Goal: Task Accomplishment & Management: Manage account settings

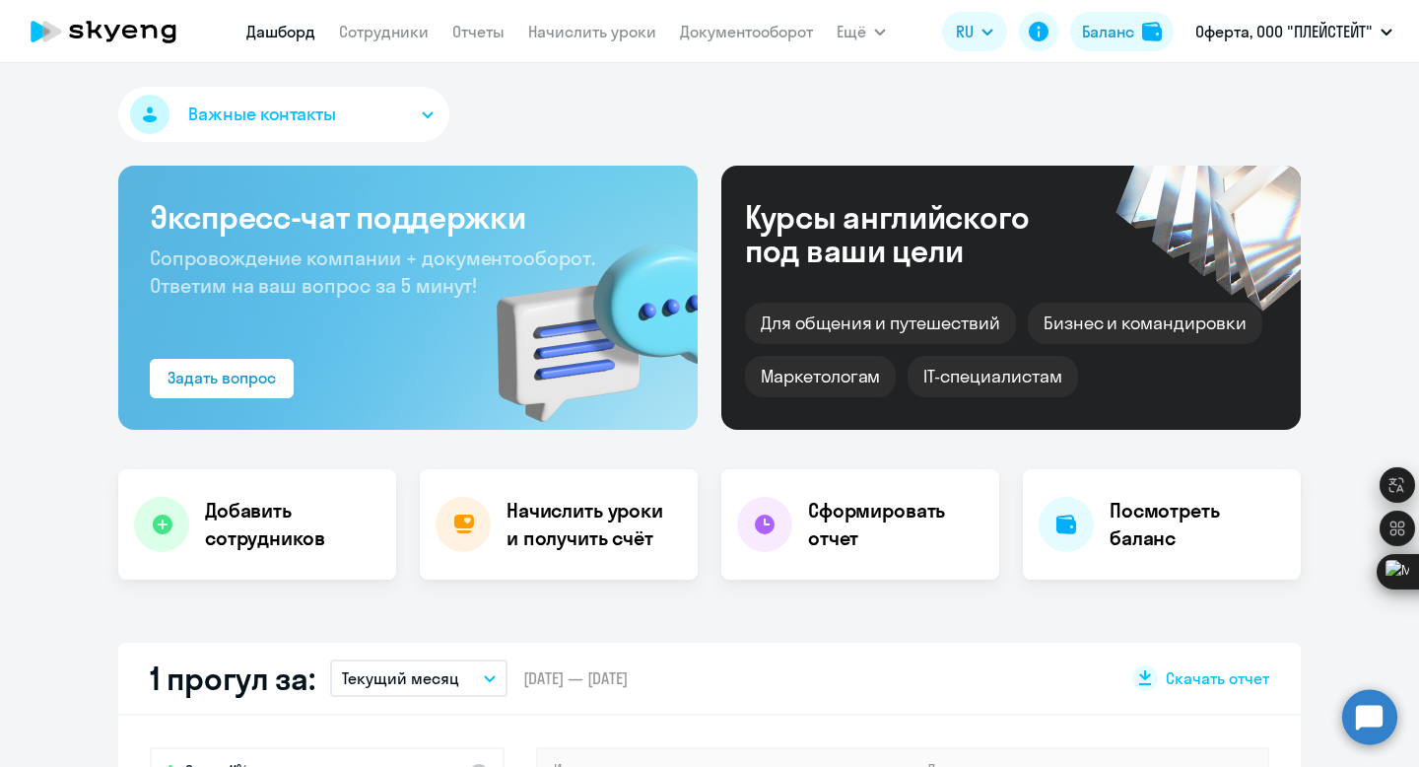
select select "30"
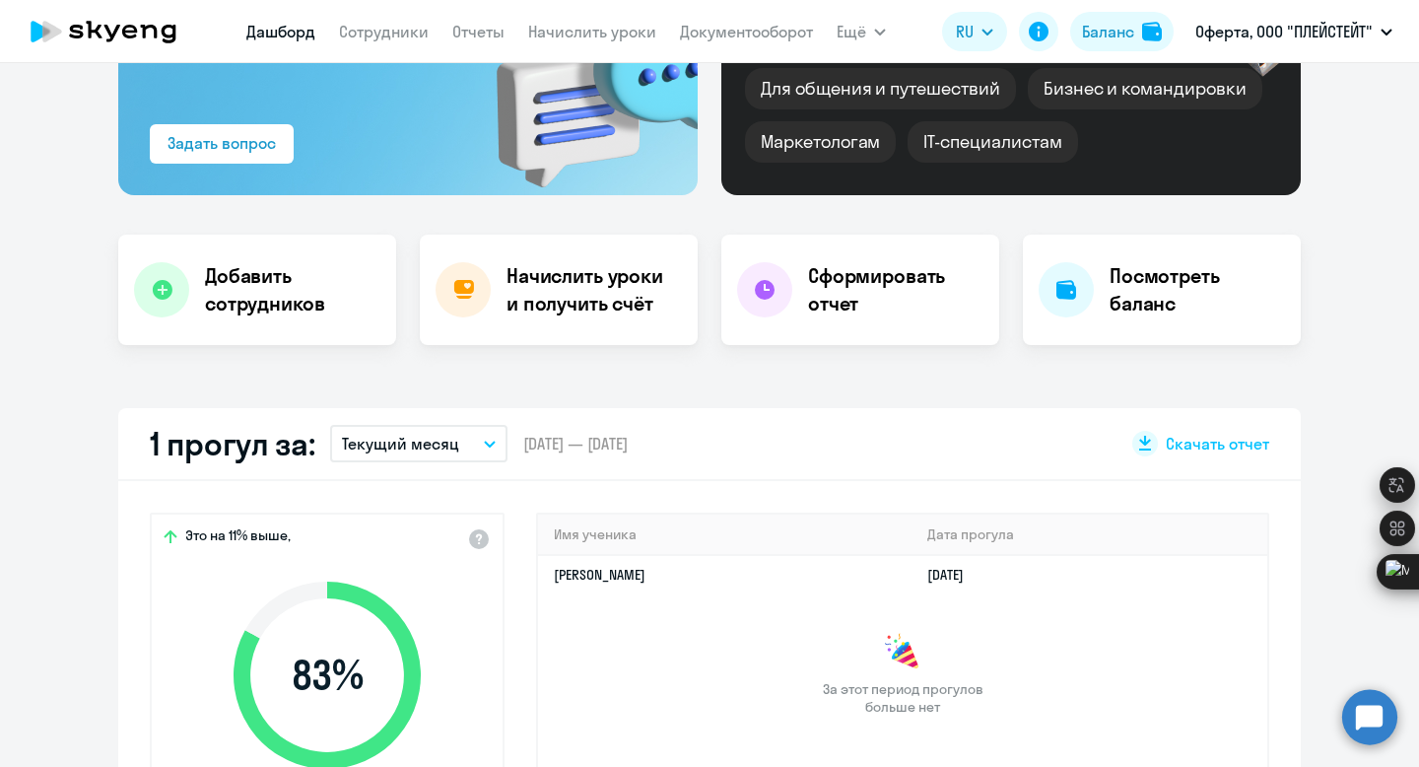
scroll to position [216, 0]
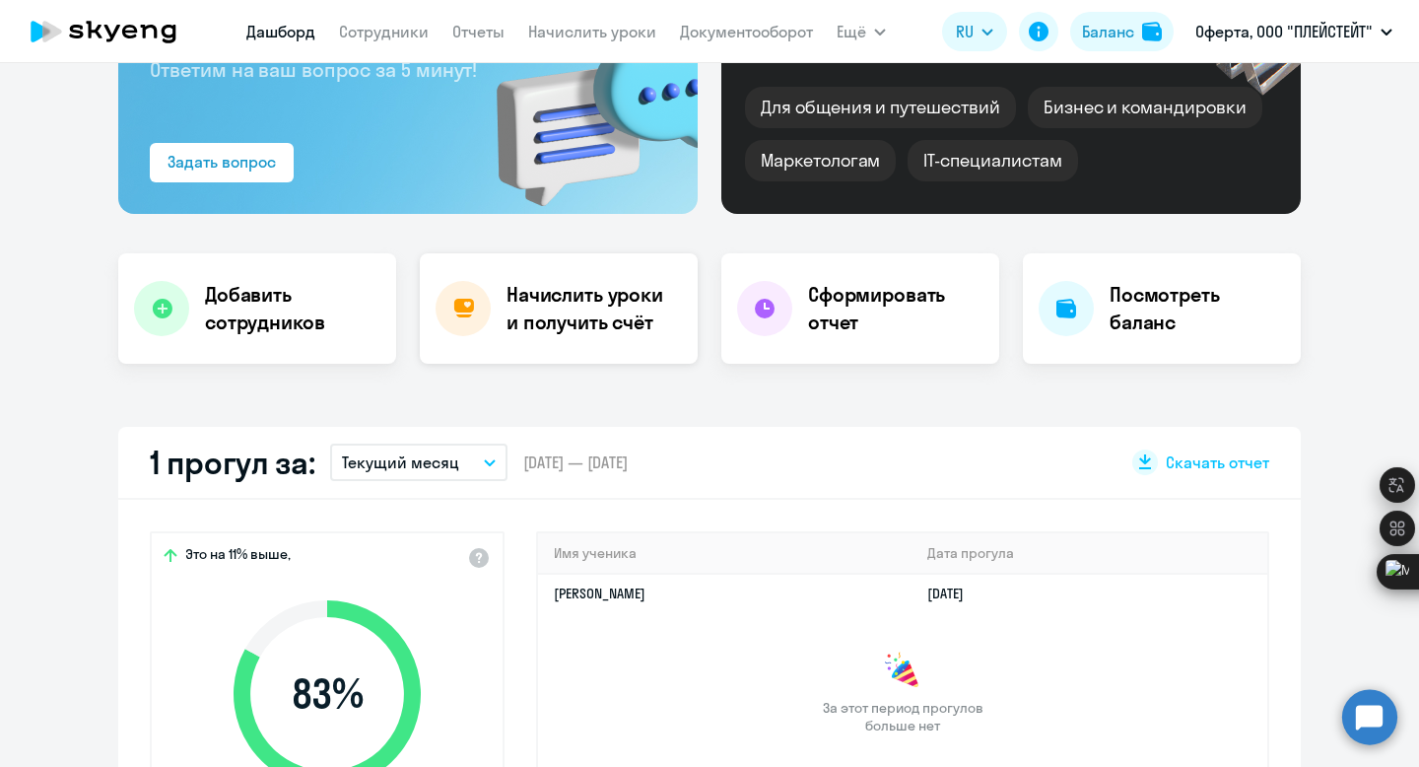
click at [611, 295] on h4 "Начислить уроки и получить счёт" at bounding box center [592, 308] width 171 height 55
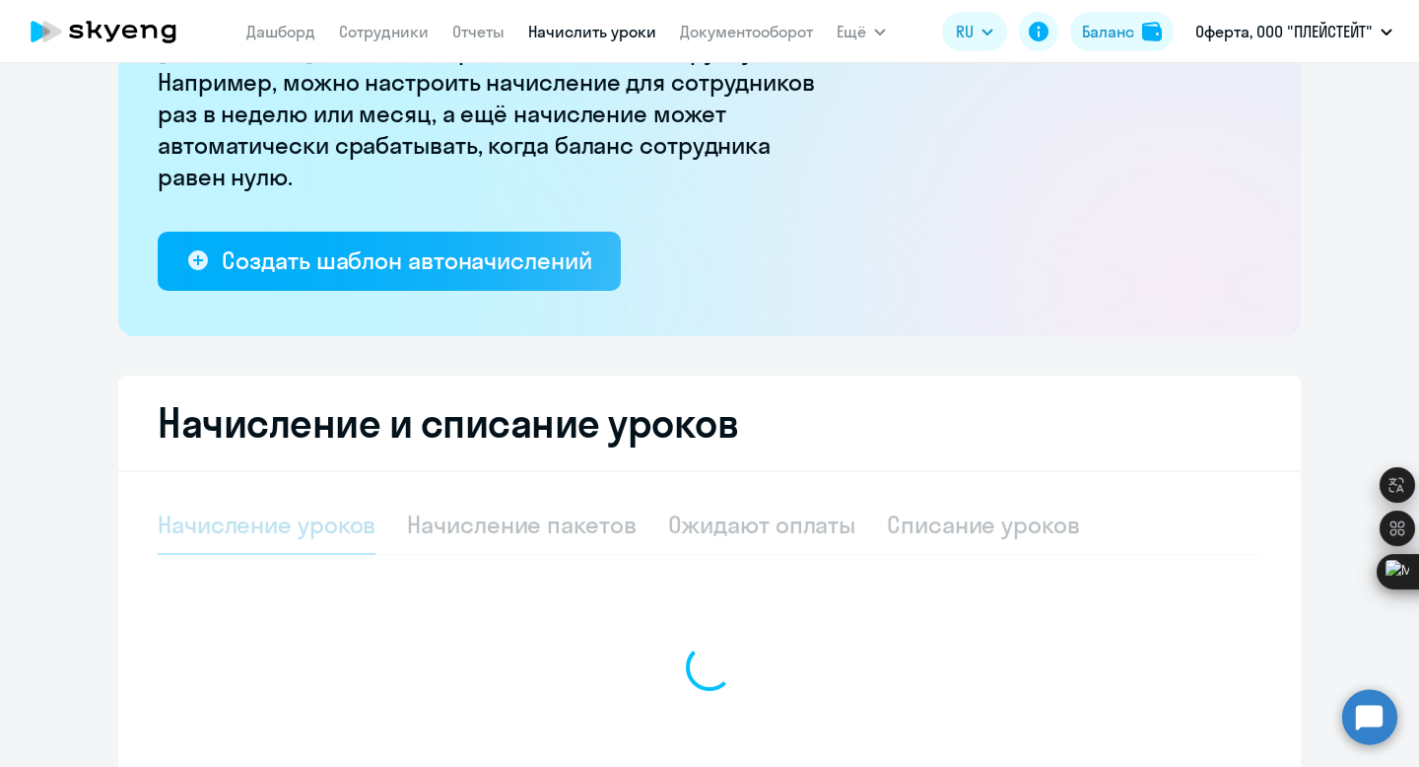
select select "10"
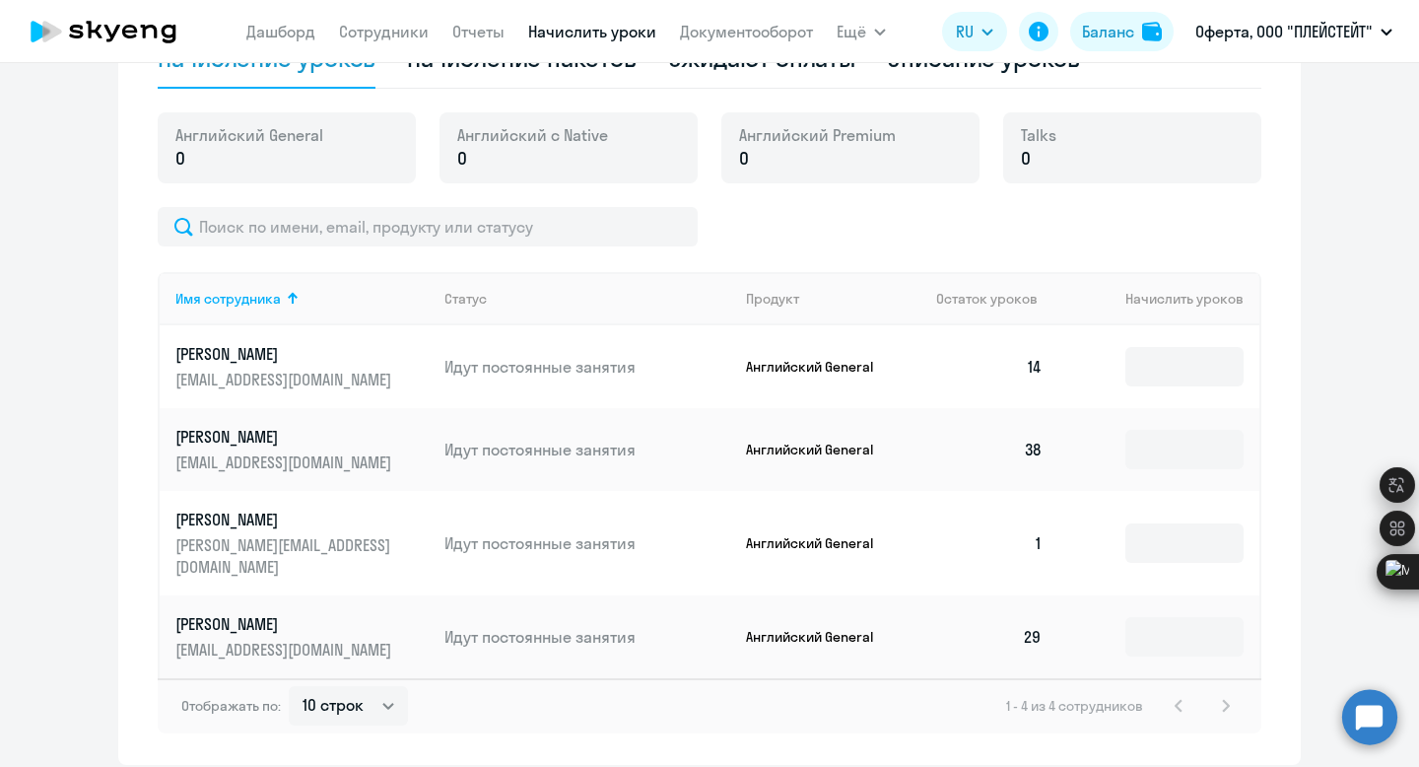
scroll to position [737, 0]
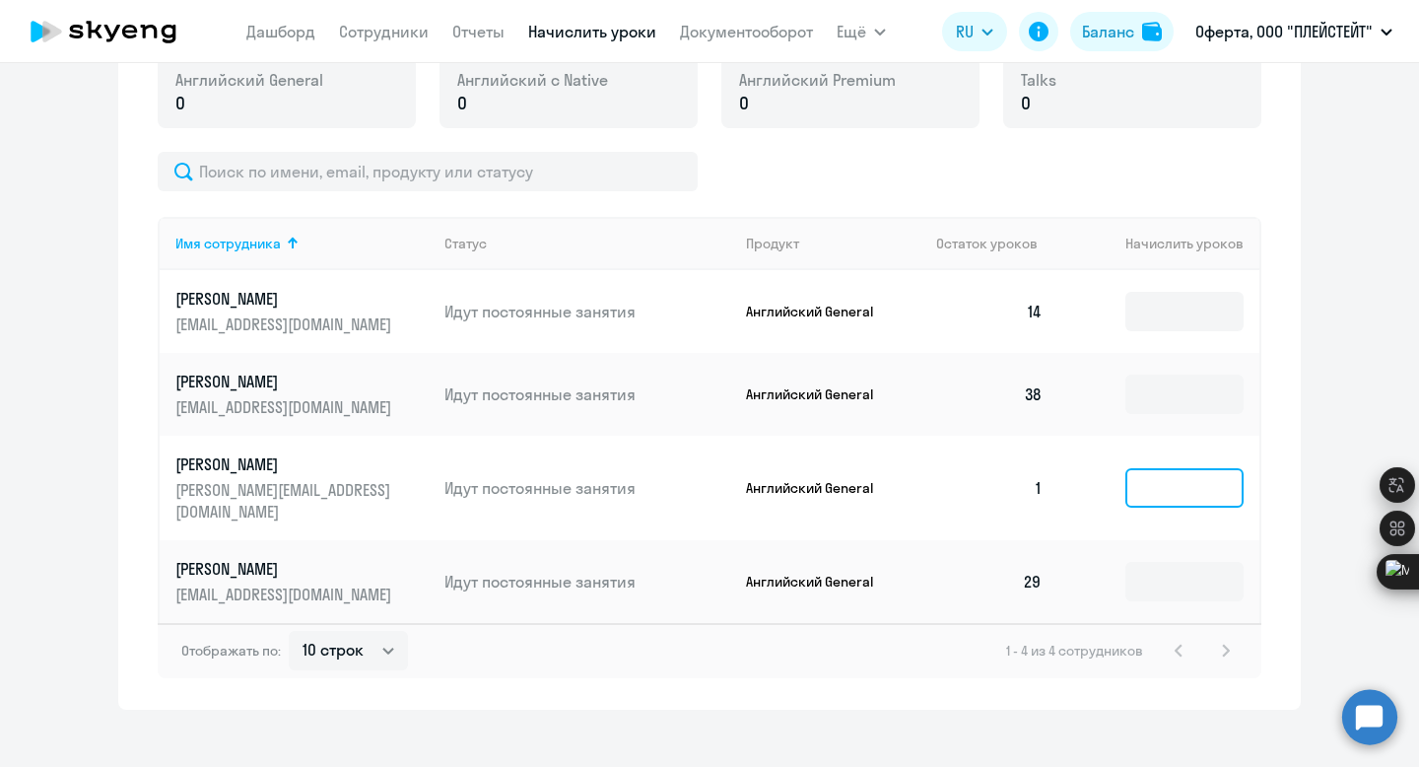
click at [1156, 481] on input at bounding box center [1184, 487] width 118 height 39
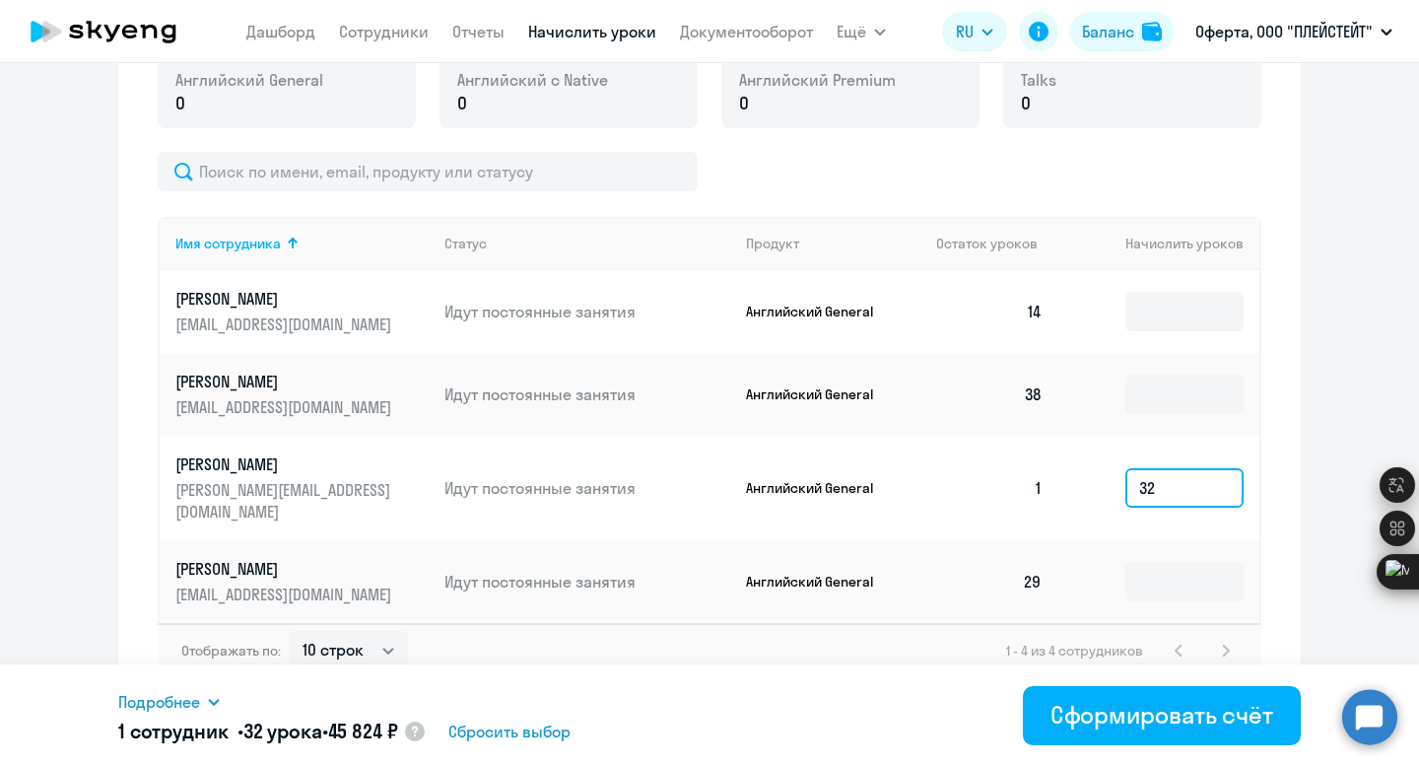
type input "3"
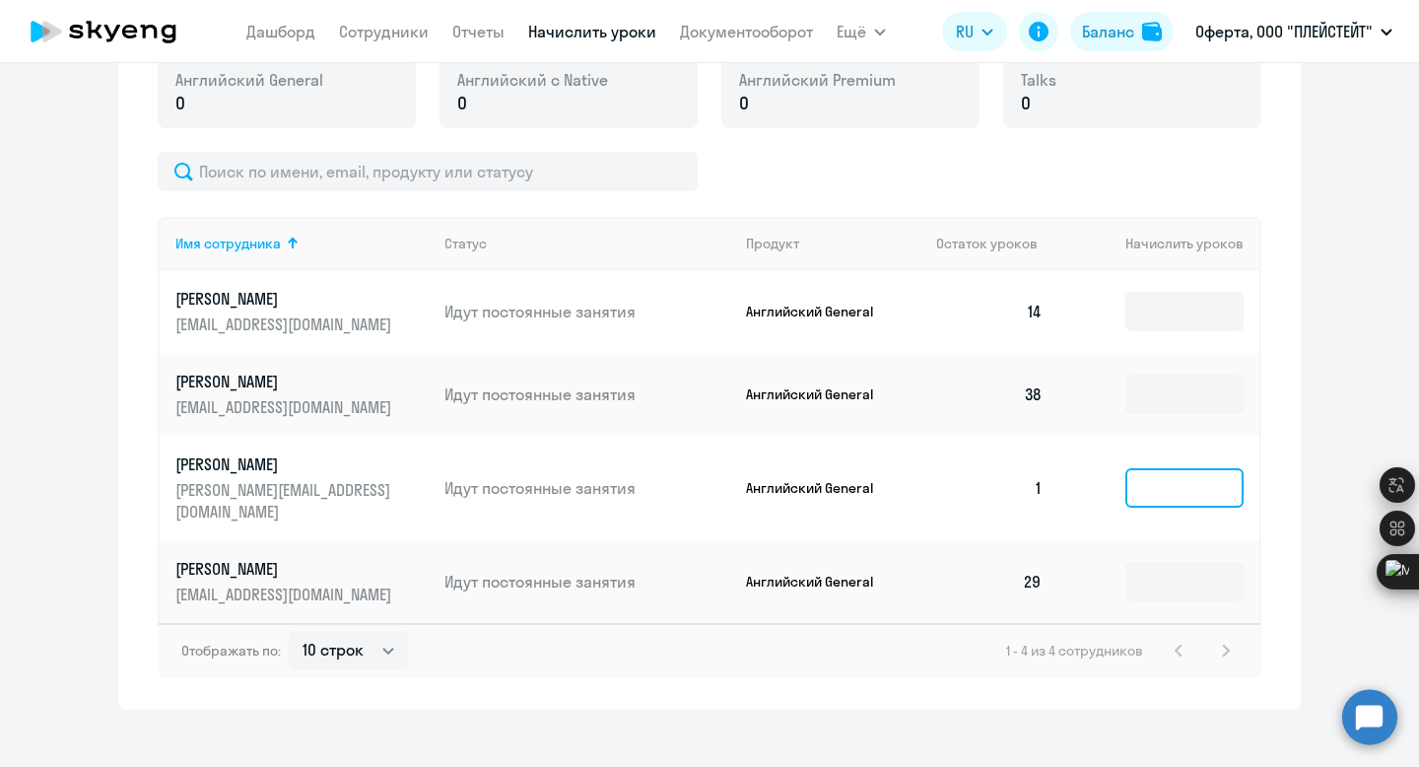
scroll to position [534, 0]
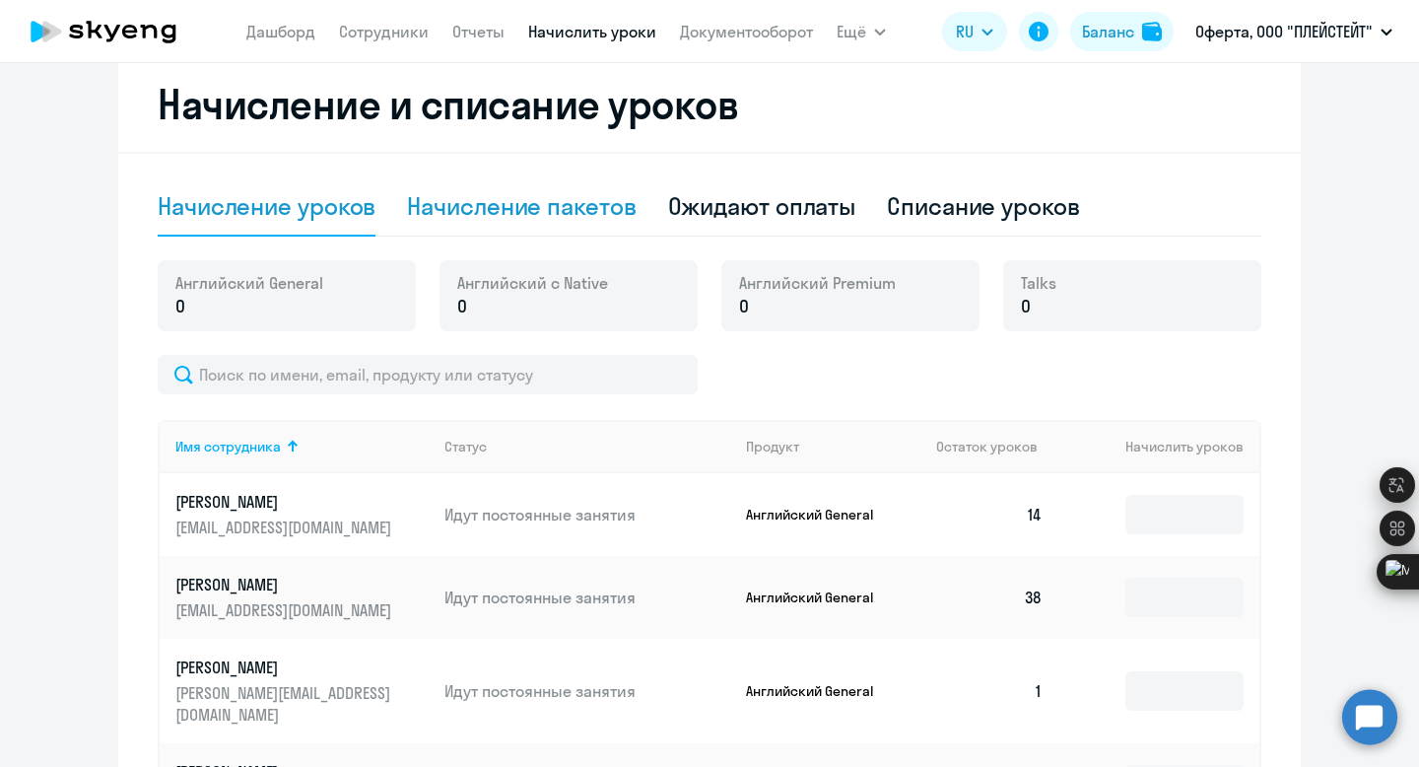
click at [505, 218] on div "Начисление пакетов" at bounding box center [521, 206] width 229 height 32
select select "10"
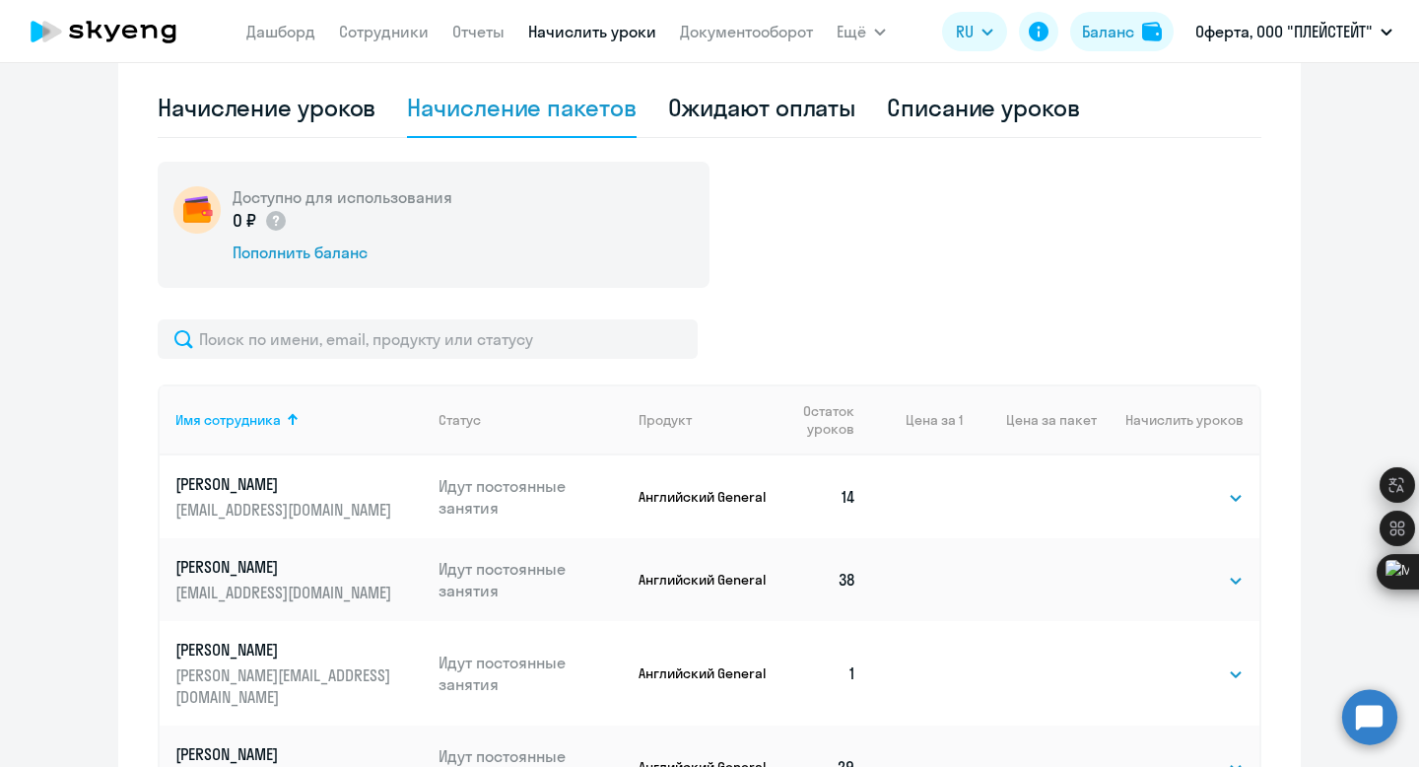
scroll to position [818, 0]
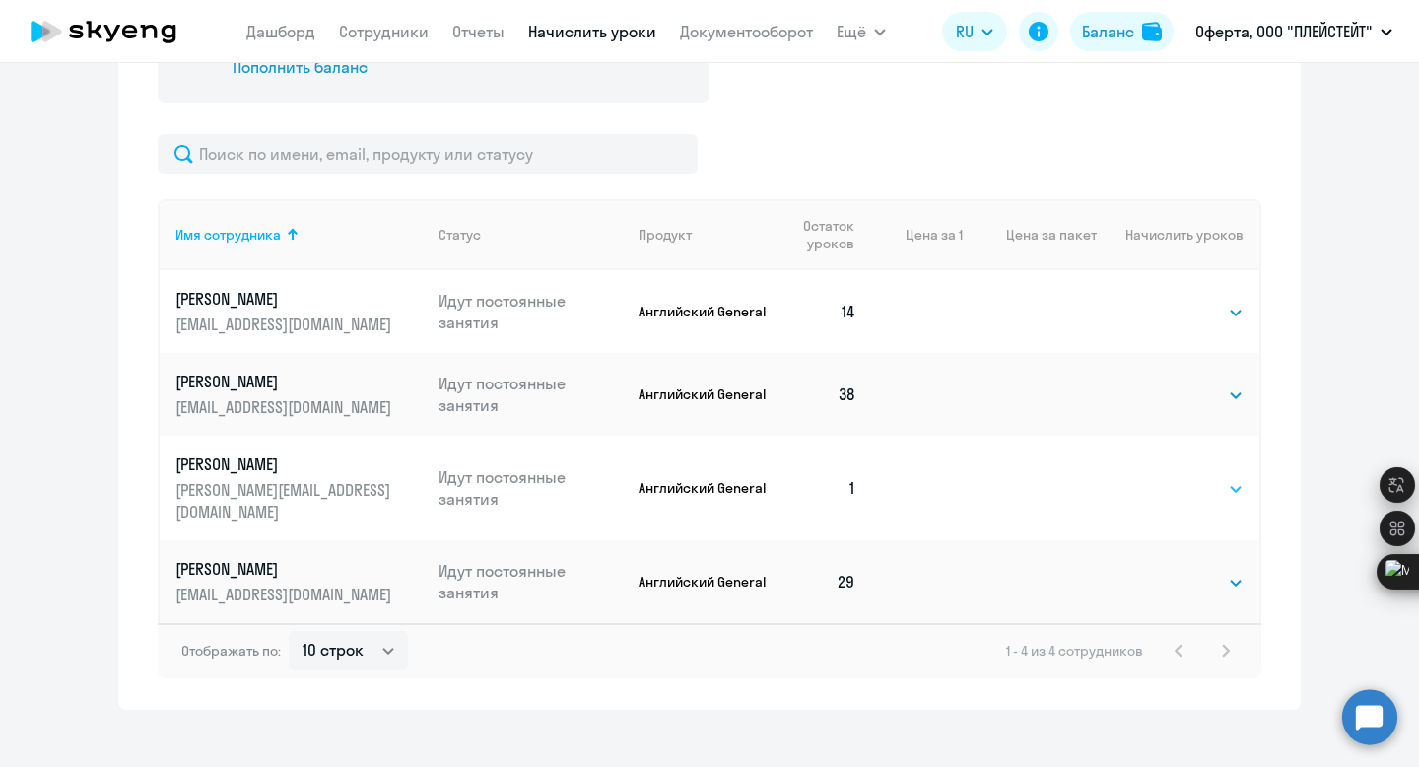
click at [1179, 477] on select "Выбрать 4 8 16 32 64 96 128" at bounding box center [1203, 489] width 81 height 24
select select "32"
click at [1163, 477] on select "Выбрать 4 8 16 32 64 96 128" at bounding box center [1203, 489] width 81 height 24
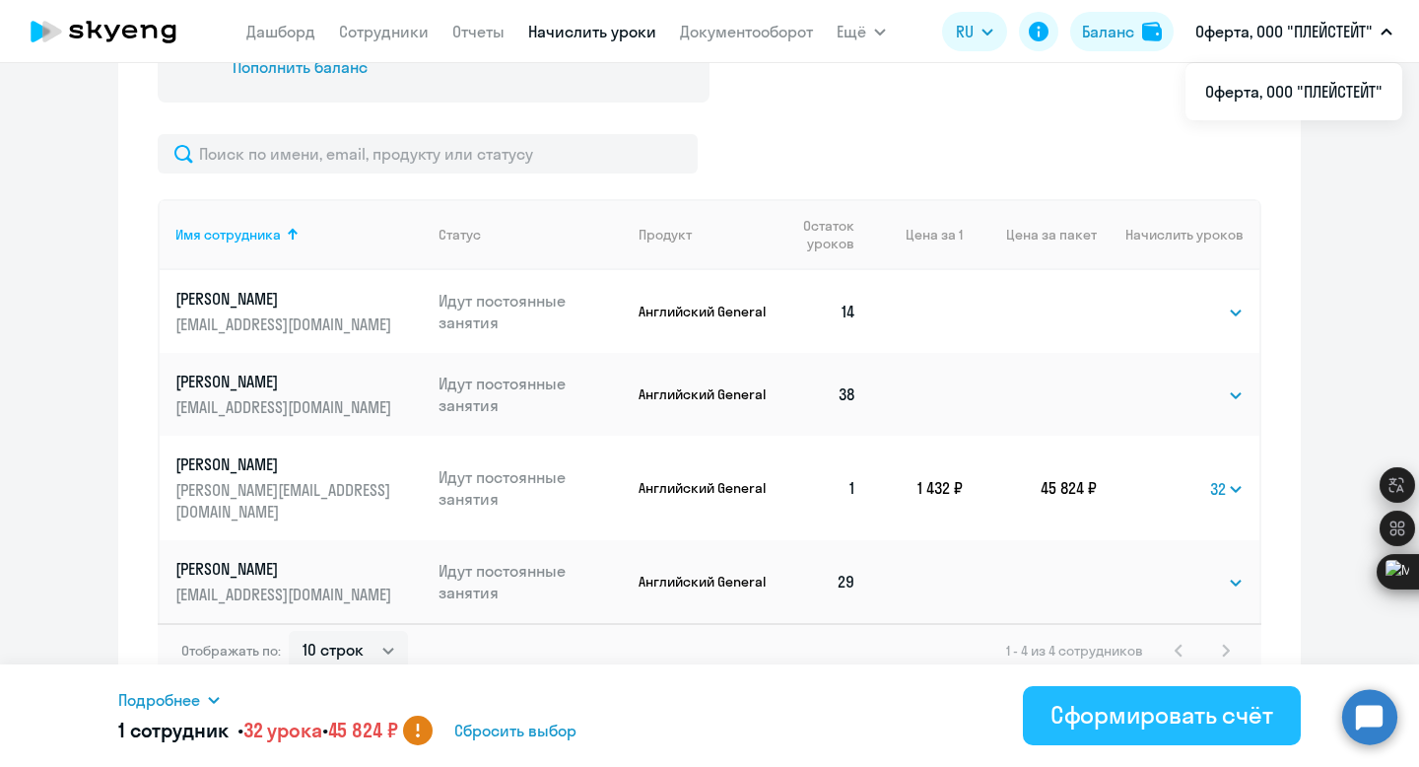
click at [1098, 702] on div "Сформировать счёт" at bounding box center [1161, 715] width 223 height 32
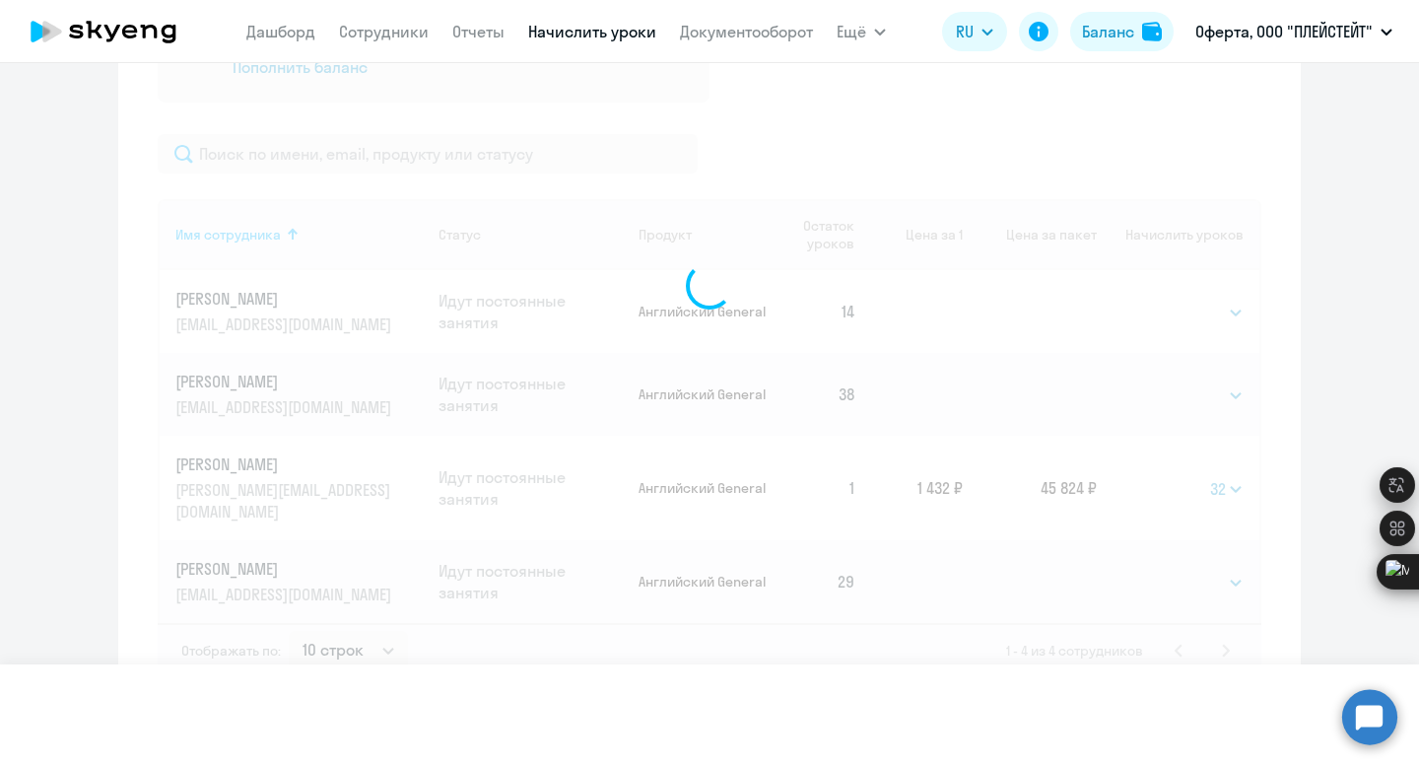
select select
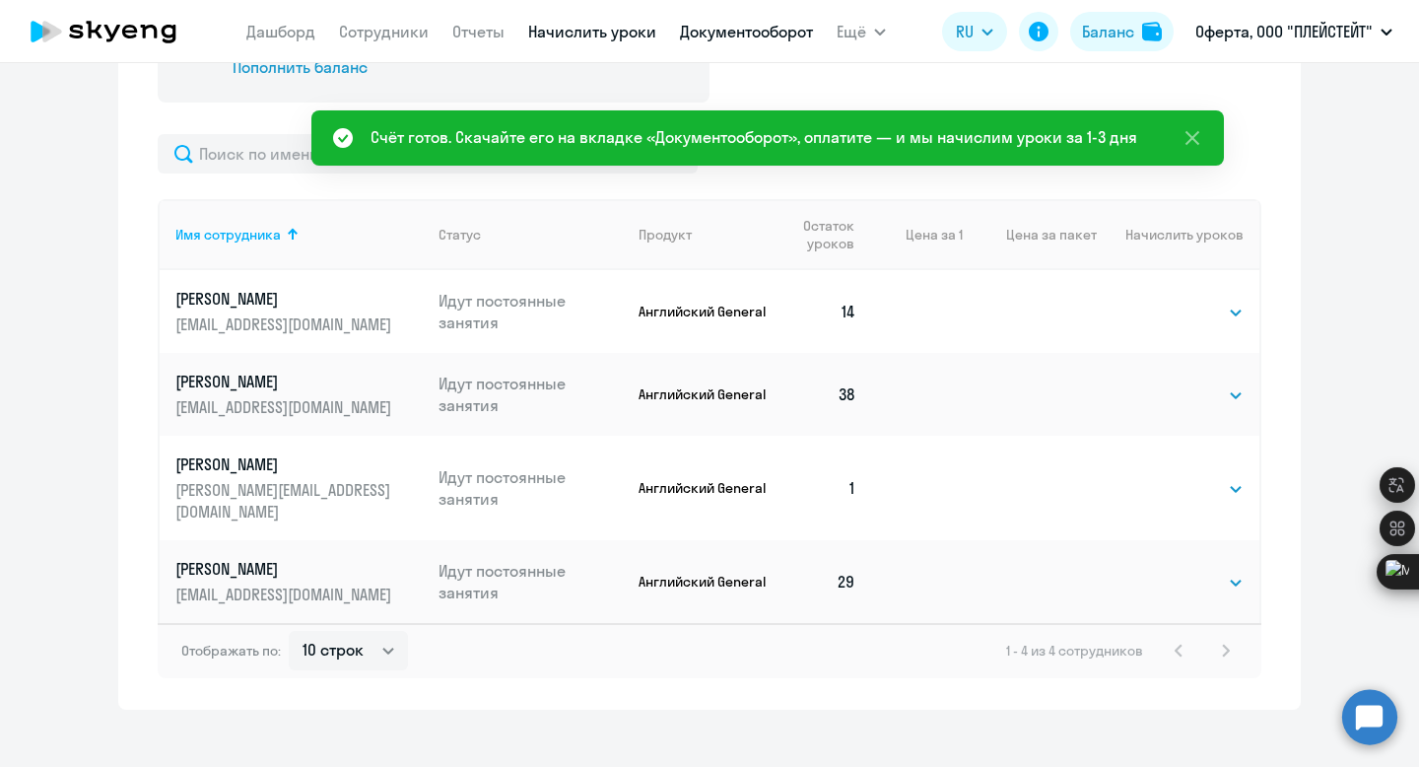
click at [744, 35] on link "Документооборот" at bounding box center [746, 32] width 133 height 20
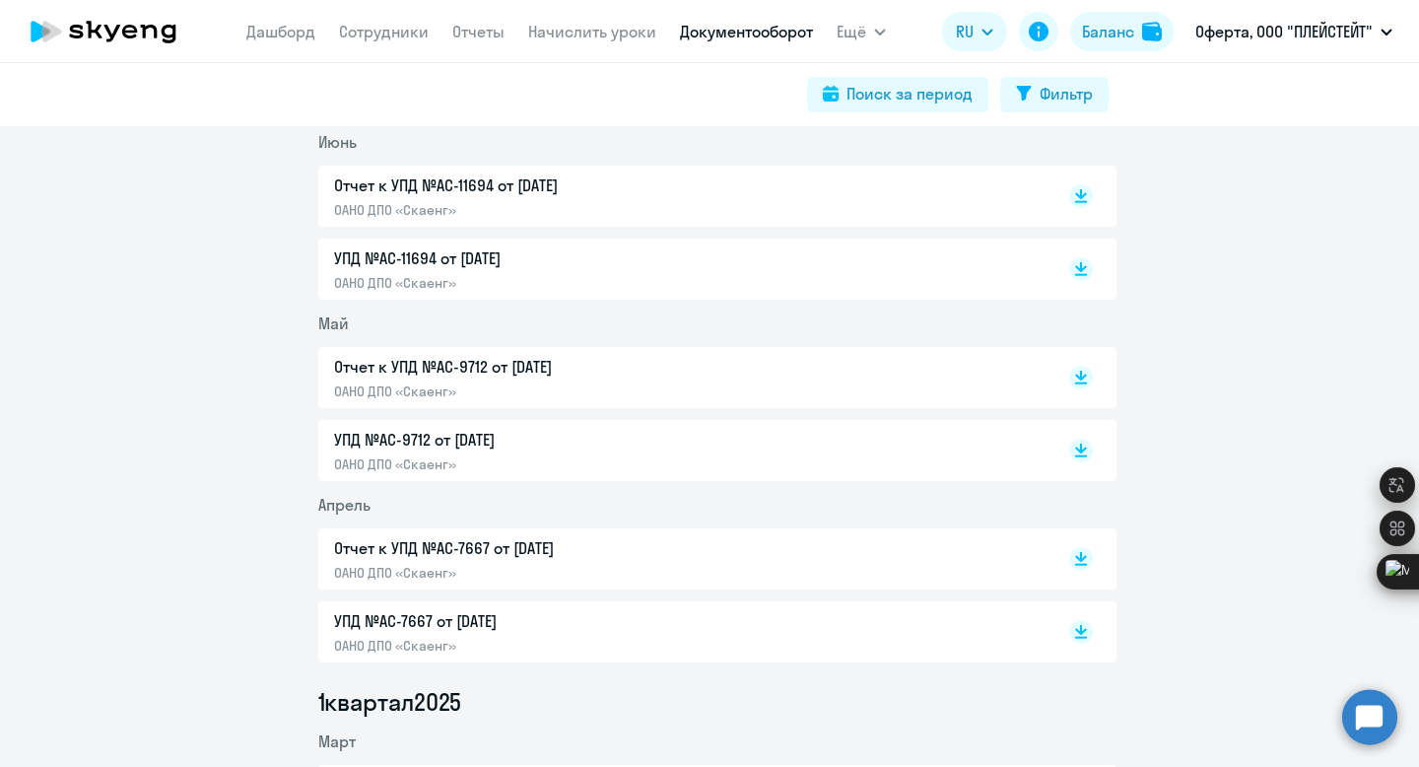
scroll to position [282, 0]
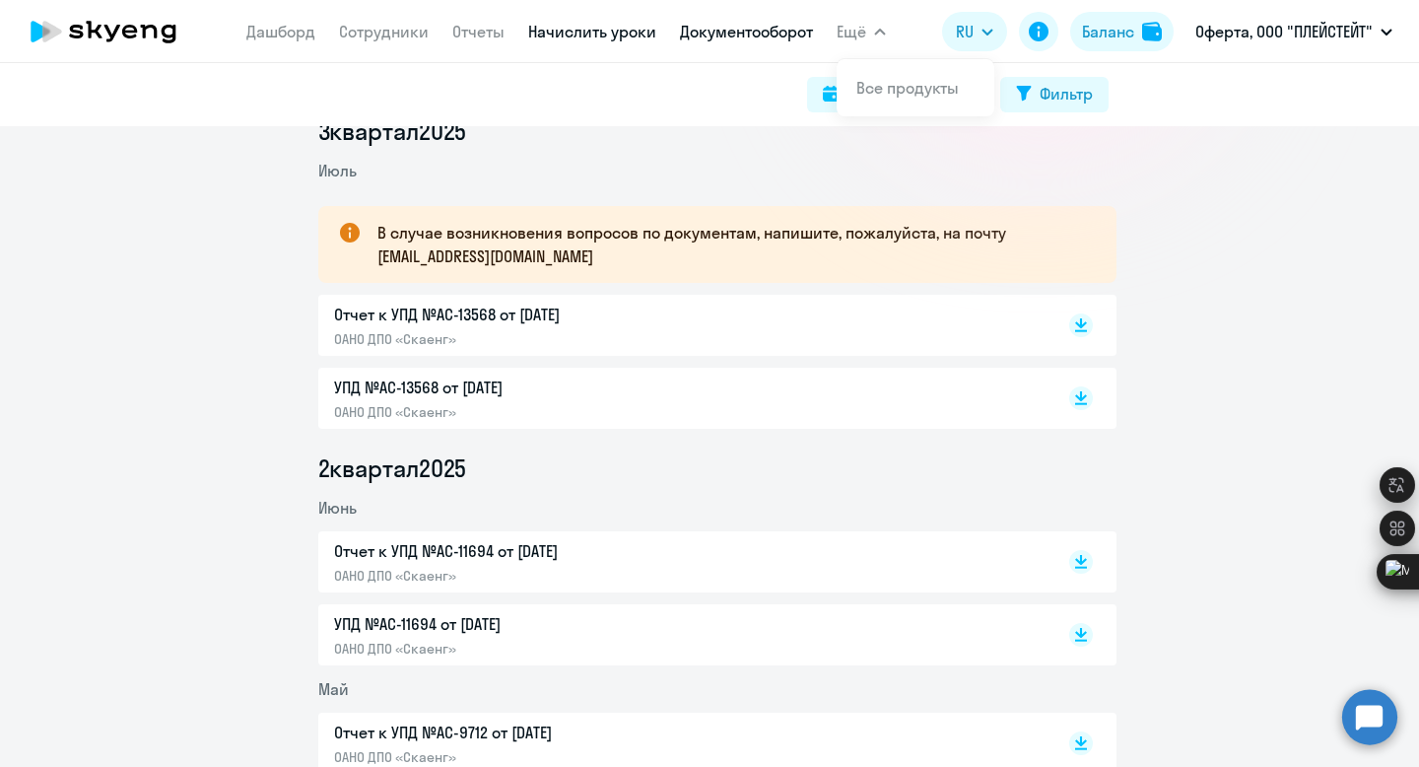
click at [593, 32] on link "Начислить уроки" at bounding box center [592, 32] width 128 height 20
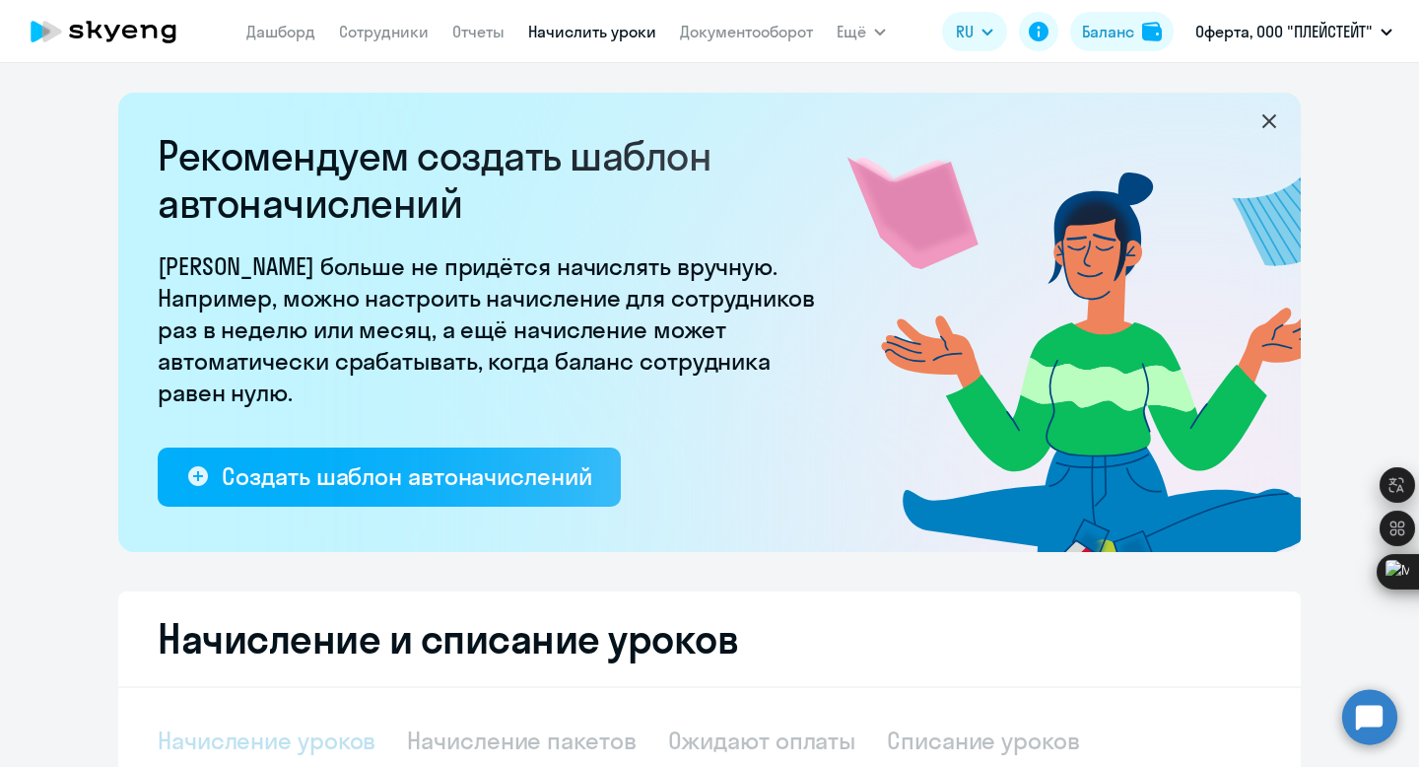
select select "10"
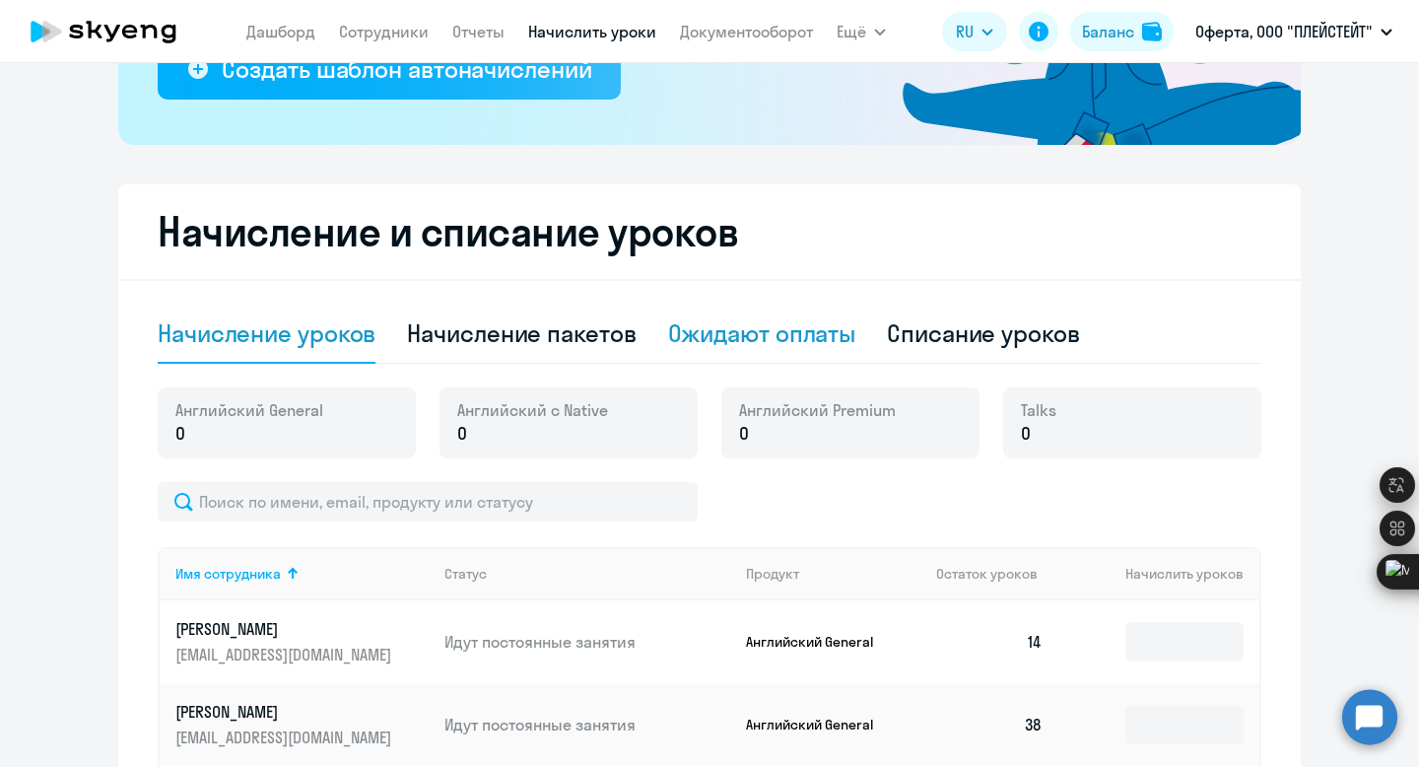
click at [801, 340] on div "Ожидают оплаты" at bounding box center [762, 333] width 188 height 32
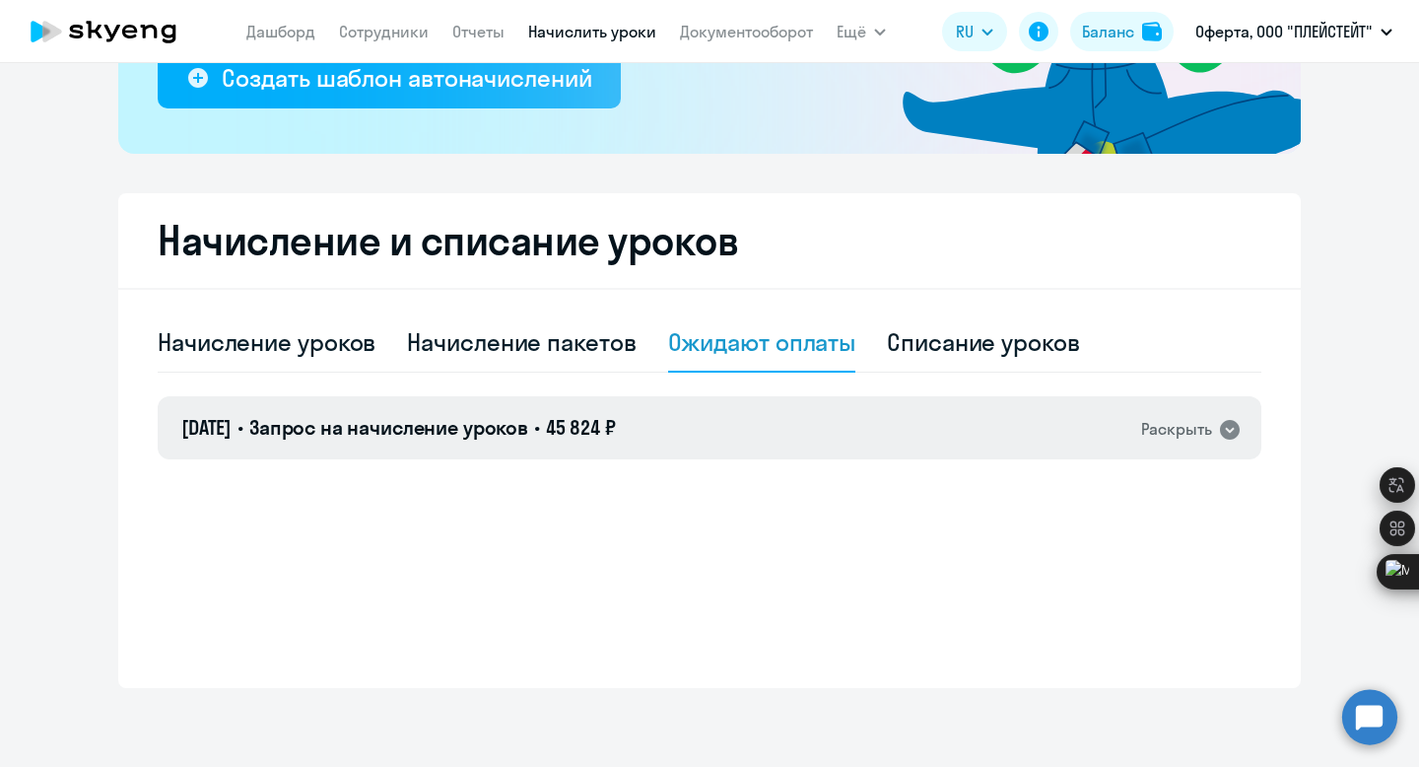
click at [1151, 419] on div "Раскрыть" at bounding box center [1176, 429] width 71 height 25
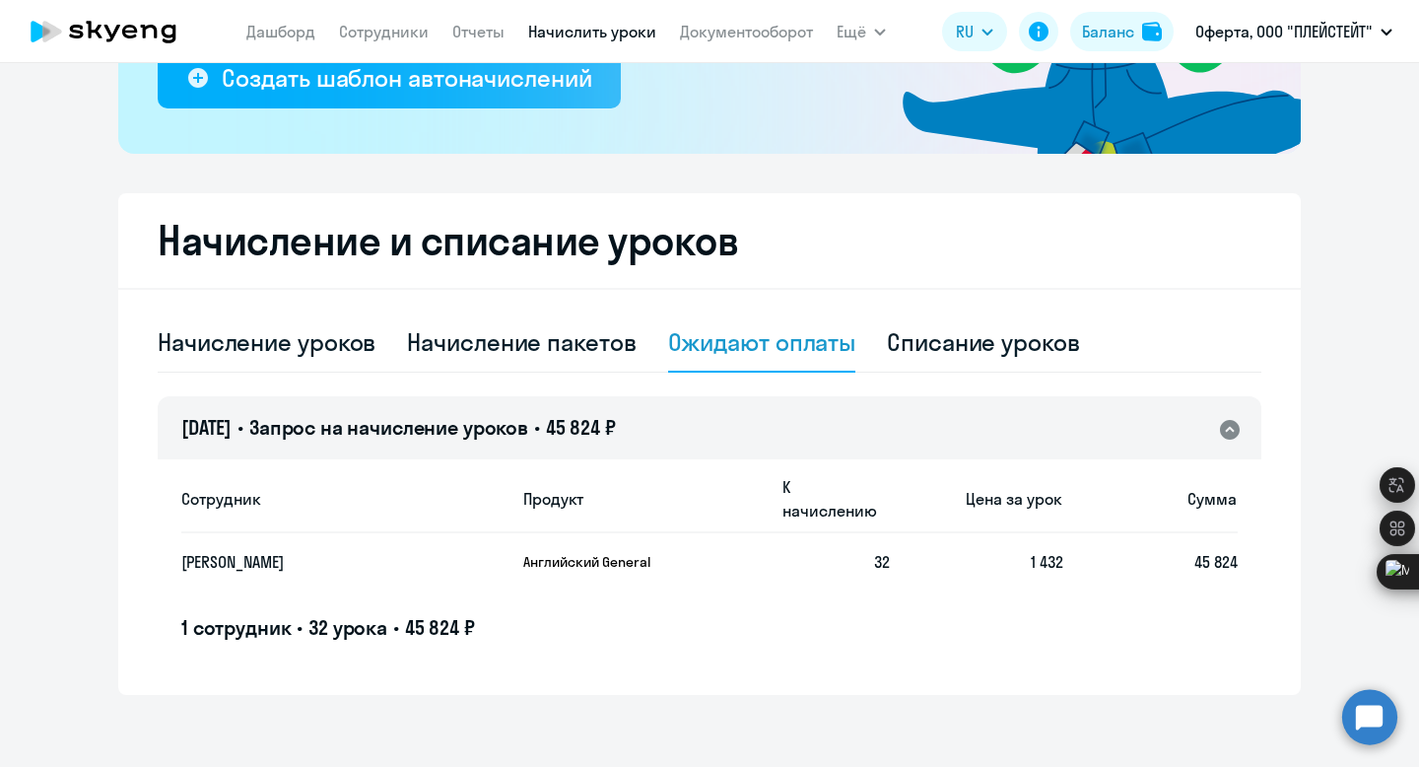
click at [423, 615] on span "45 824 ₽" at bounding box center [440, 627] width 70 height 25
click at [565, 444] on div "[DATE] • Запрос на начисление уроков • 45 824 ₽ Раскрыть" at bounding box center [710, 427] width 1104 height 63
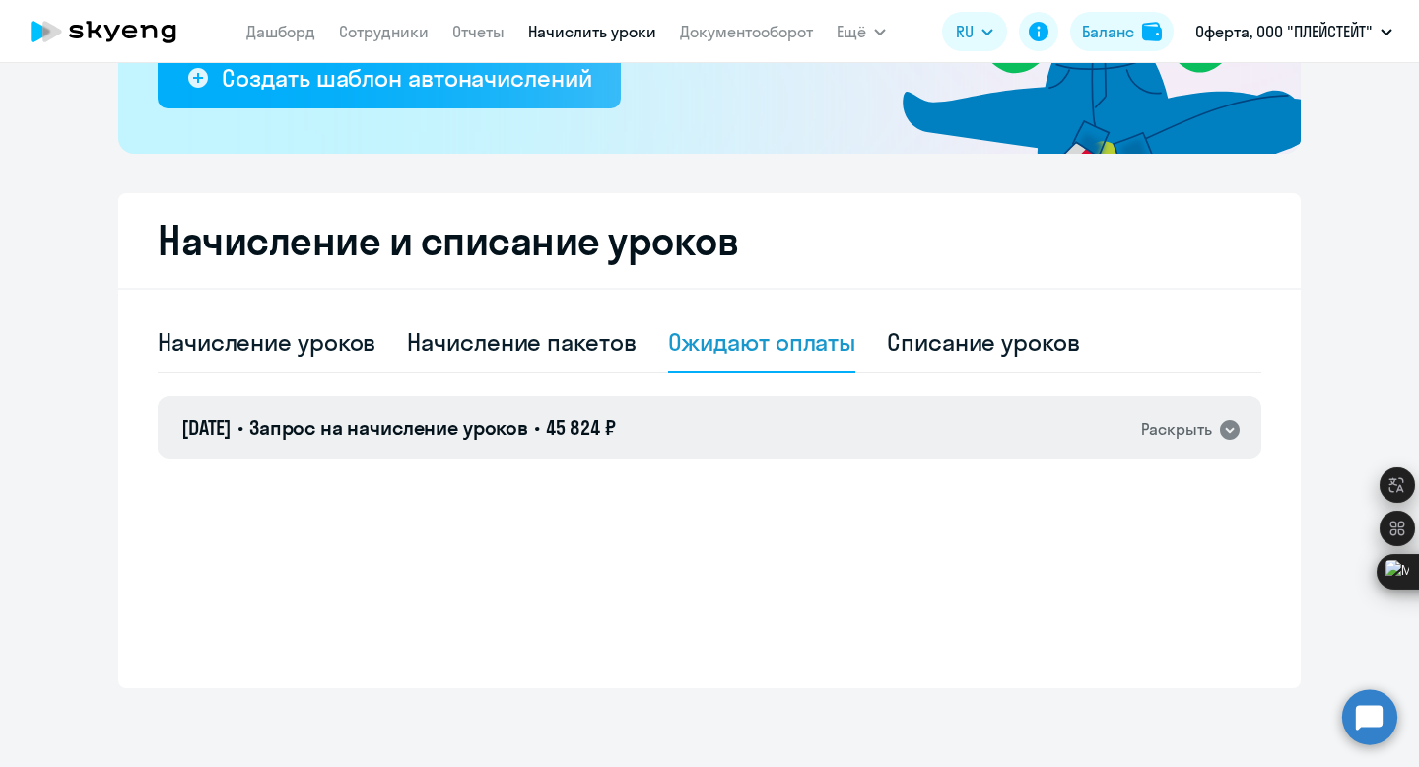
click at [565, 444] on div "[DATE] • Запрос на начисление уроков • 45 824 ₽ Раскрыть" at bounding box center [710, 427] width 1104 height 63
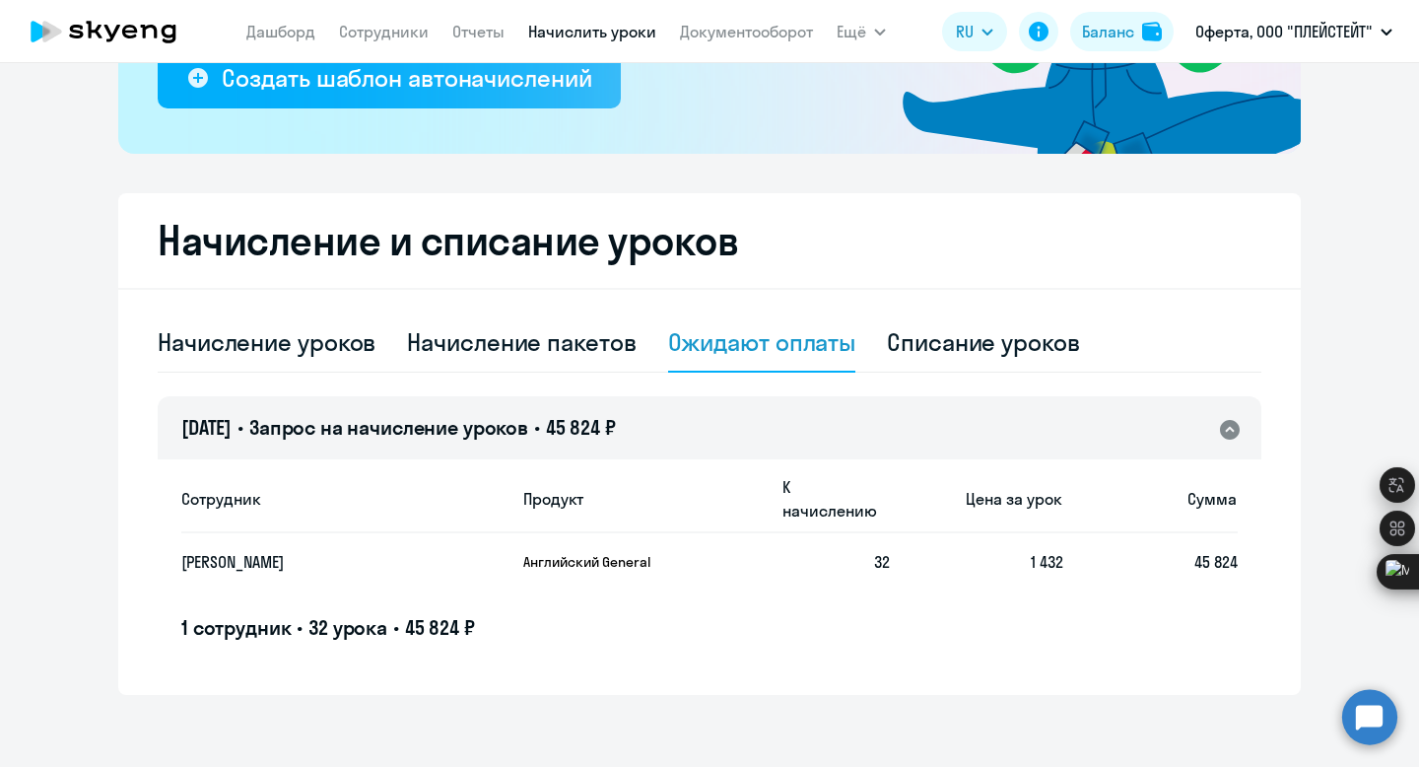
click at [451, 615] on span "45 824 ₽" at bounding box center [440, 627] width 70 height 25
click at [483, 31] on link "Отчеты" at bounding box center [478, 32] width 52 height 20
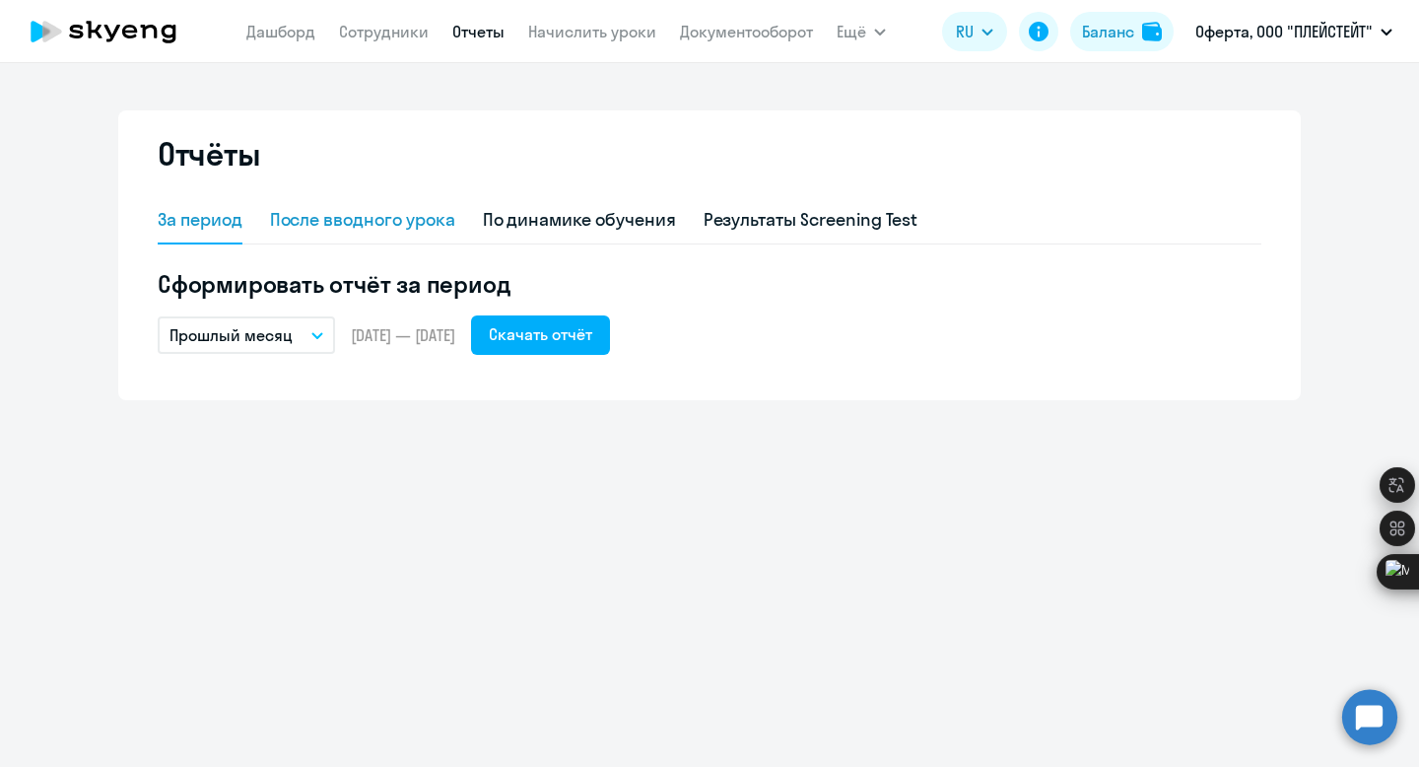
click at [342, 205] on div "После вводного урока" at bounding box center [362, 220] width 185 height 47
select select "10"
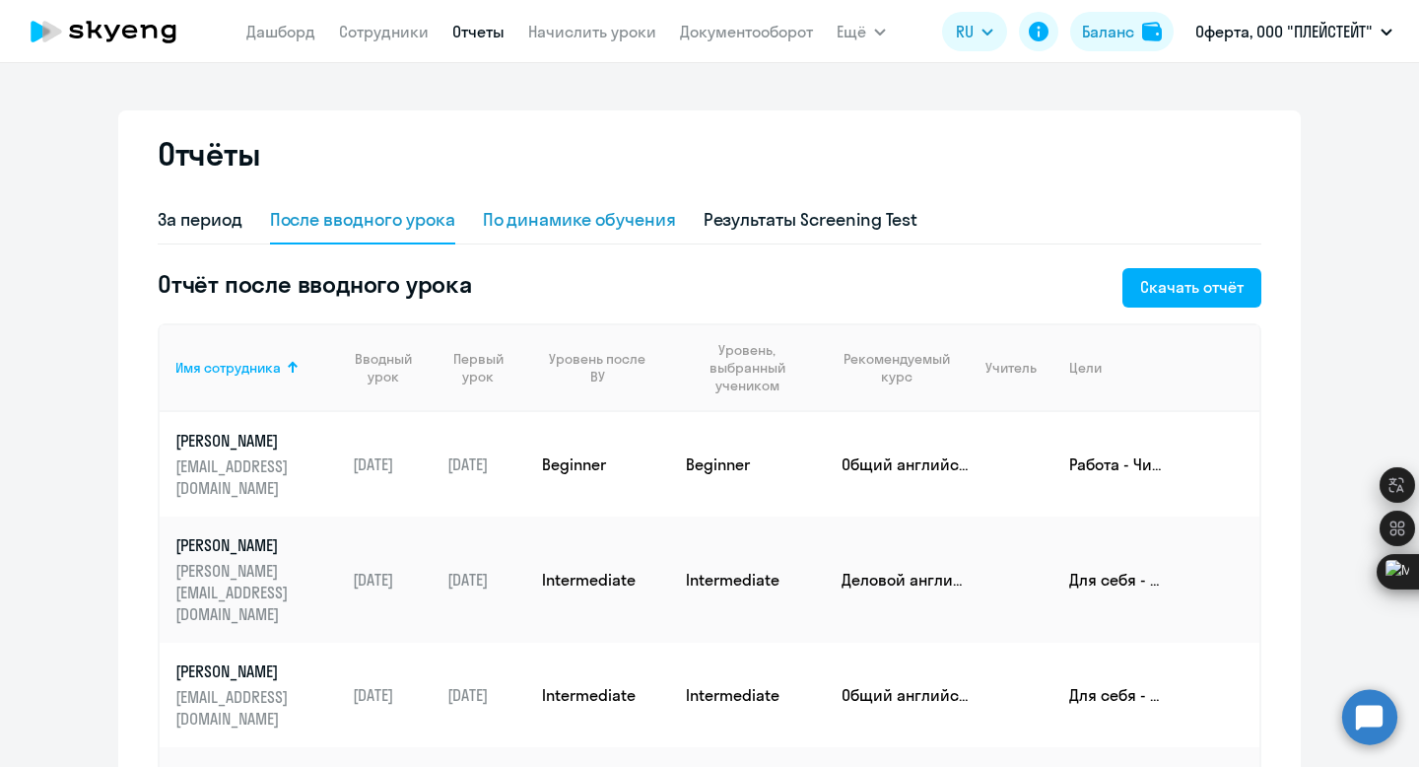
click at [543, 226] on div "По динамике обучения" at bounding box center [579, 220] width 193 height 26
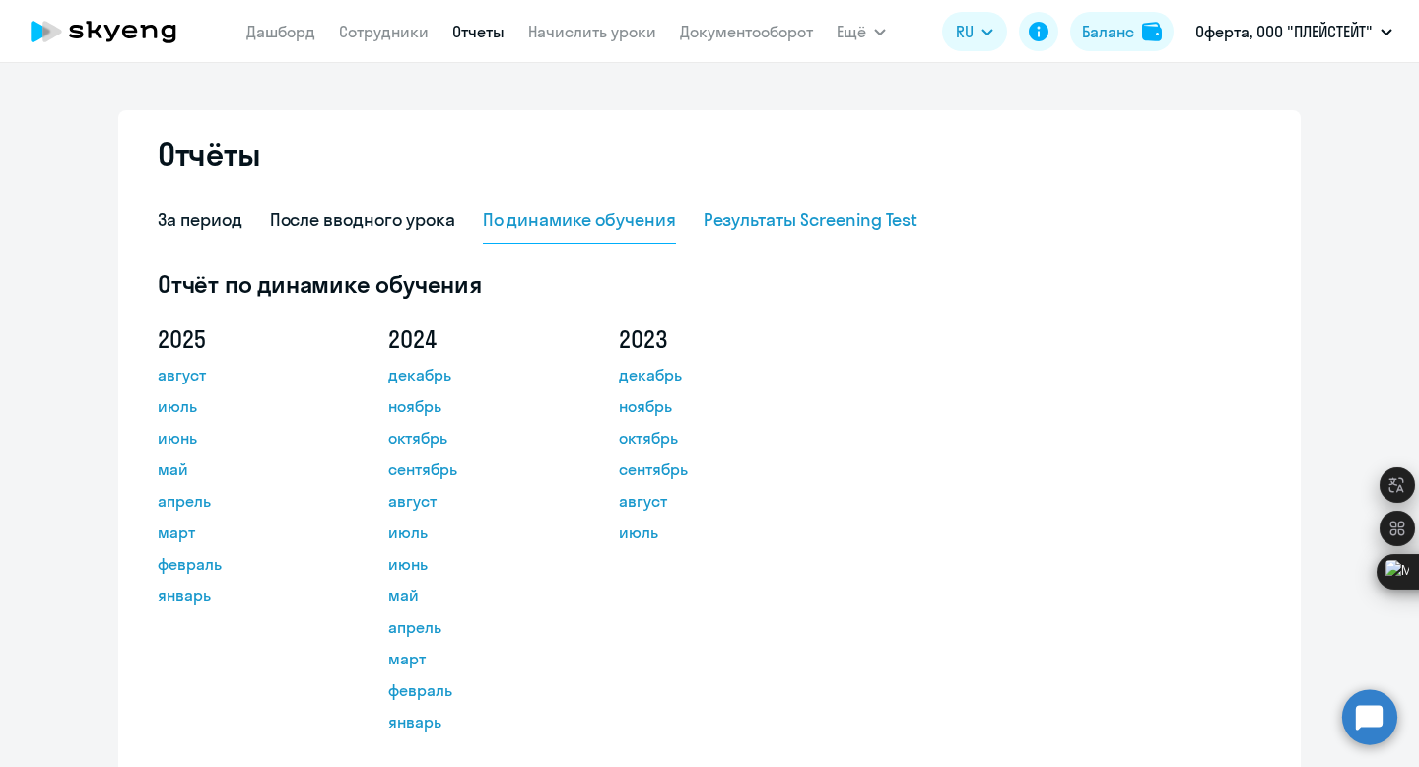
click at [734, 216] on div "Результаты Screening Test" at bounding box center [811, 220] width 215 height 26
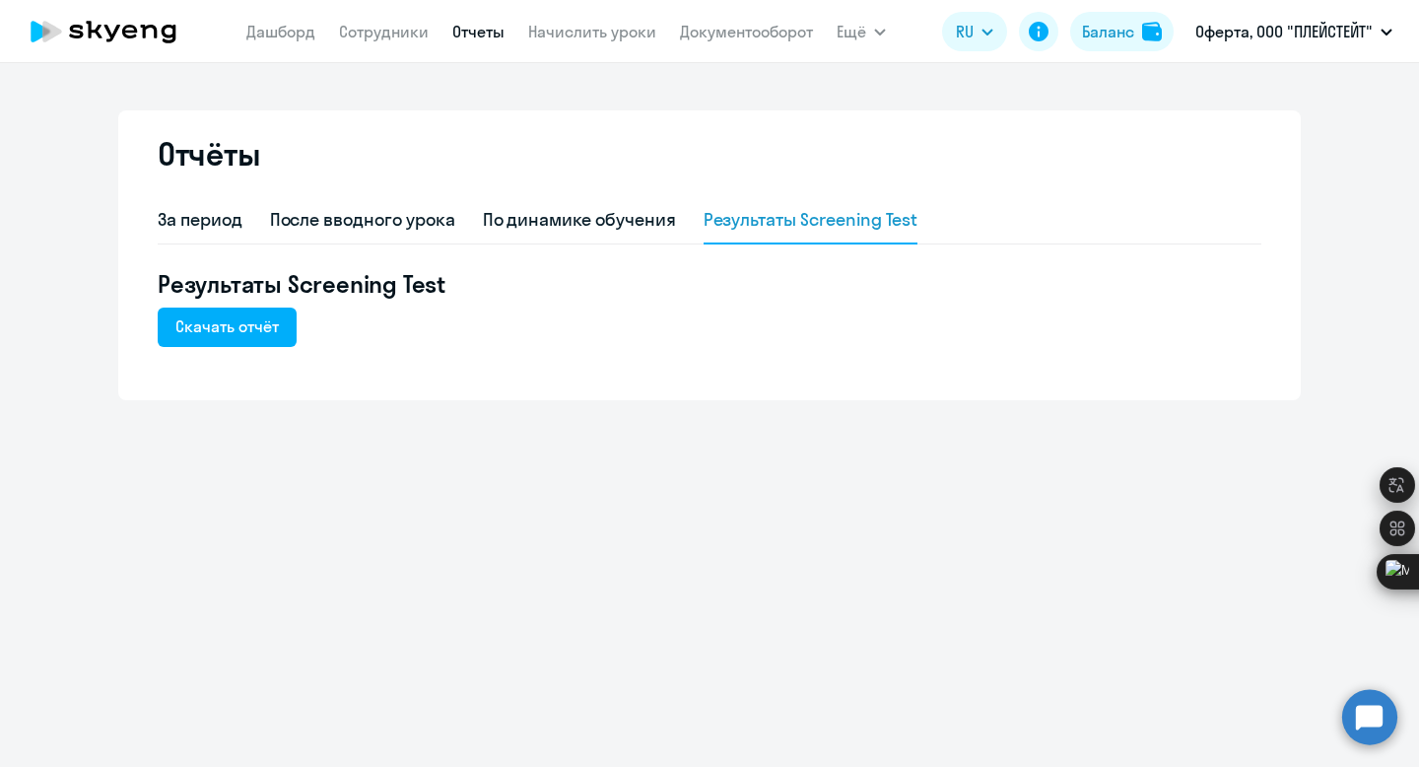
click at [331, 40] on nav "[PERSON_NAME] Отчеты Начислить уроки Документооборот" at bounding box center [529, 31] width 567 height 39
click at [366, 39] on link "Сотрудники" at bounding box center [384, 32] width 90 height 20
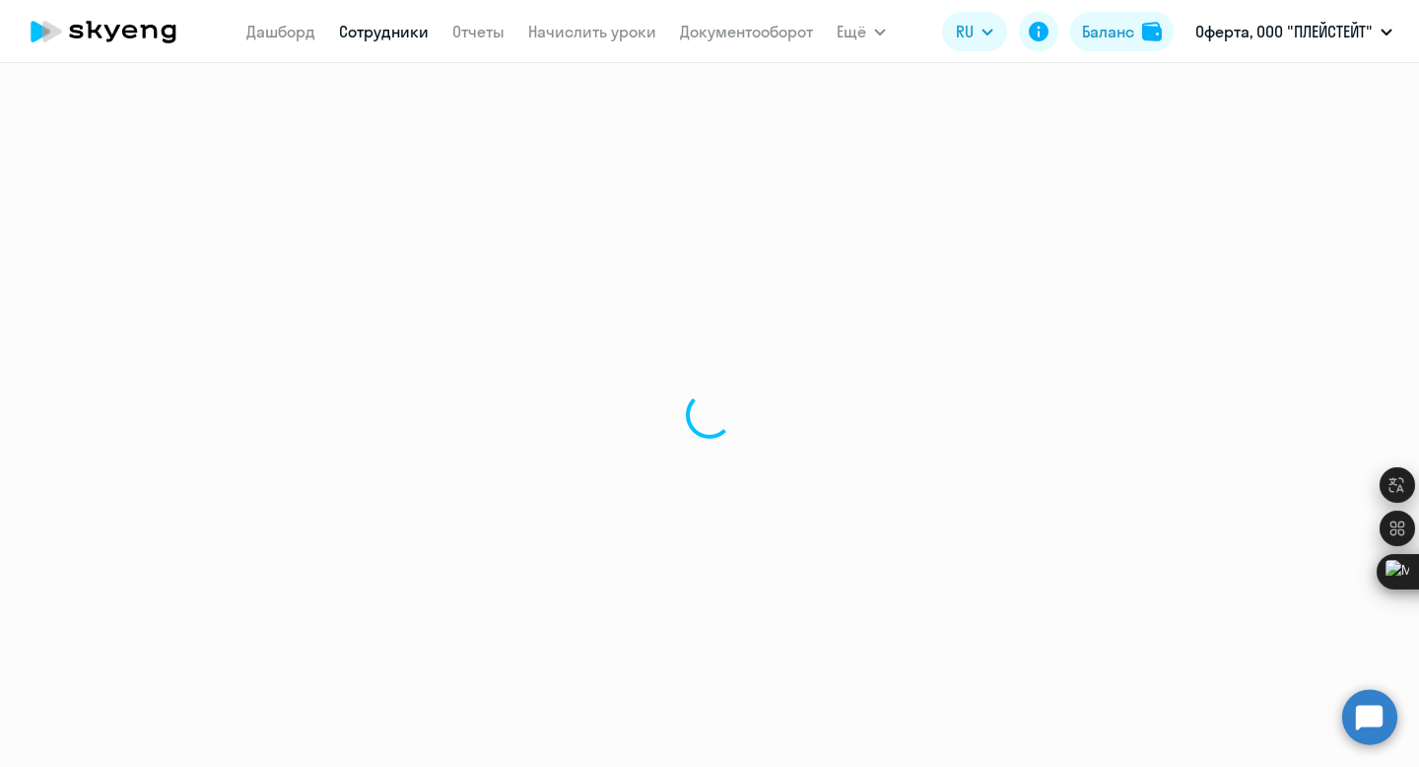
select select "30"
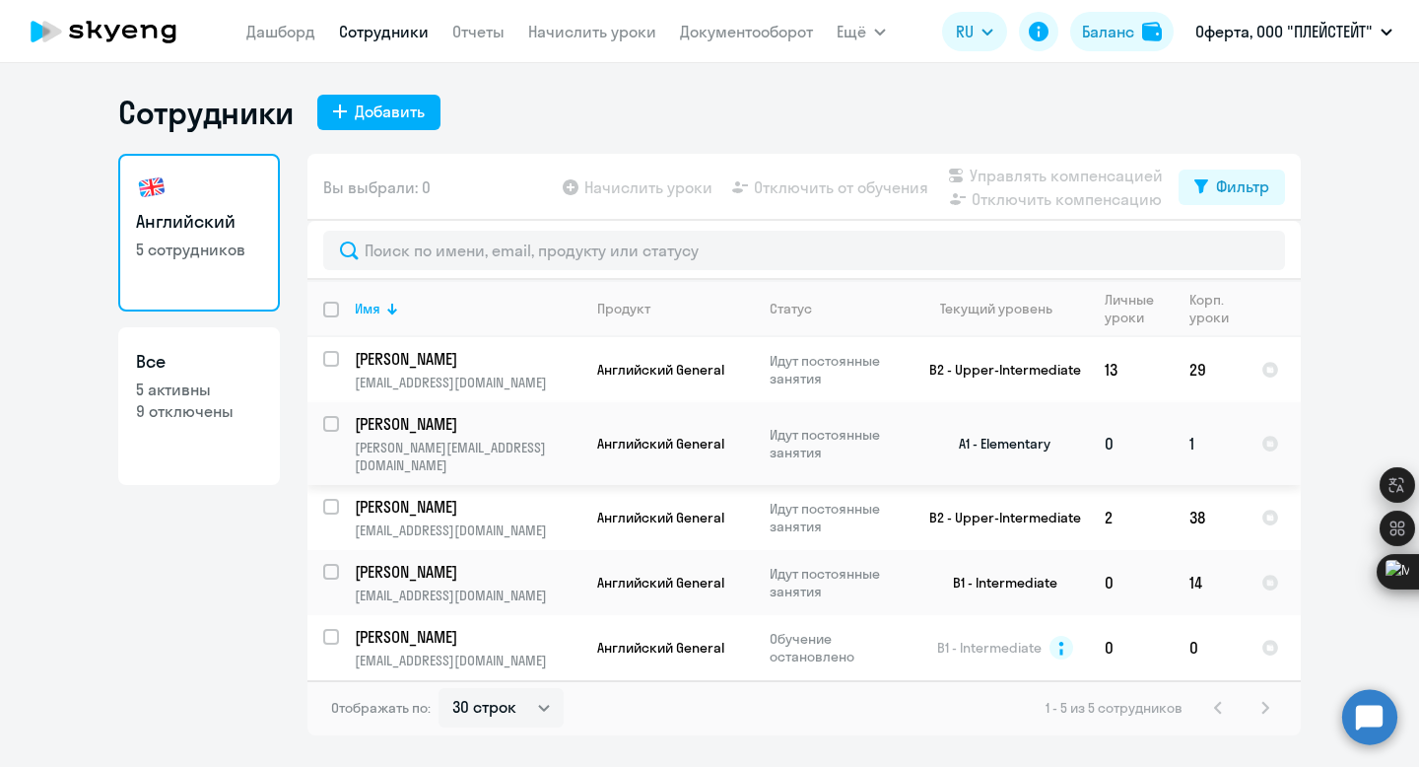
click at [517, 431] on p "[PERSON_NAME]" at bounding box center [466, 424] width 223 height 22
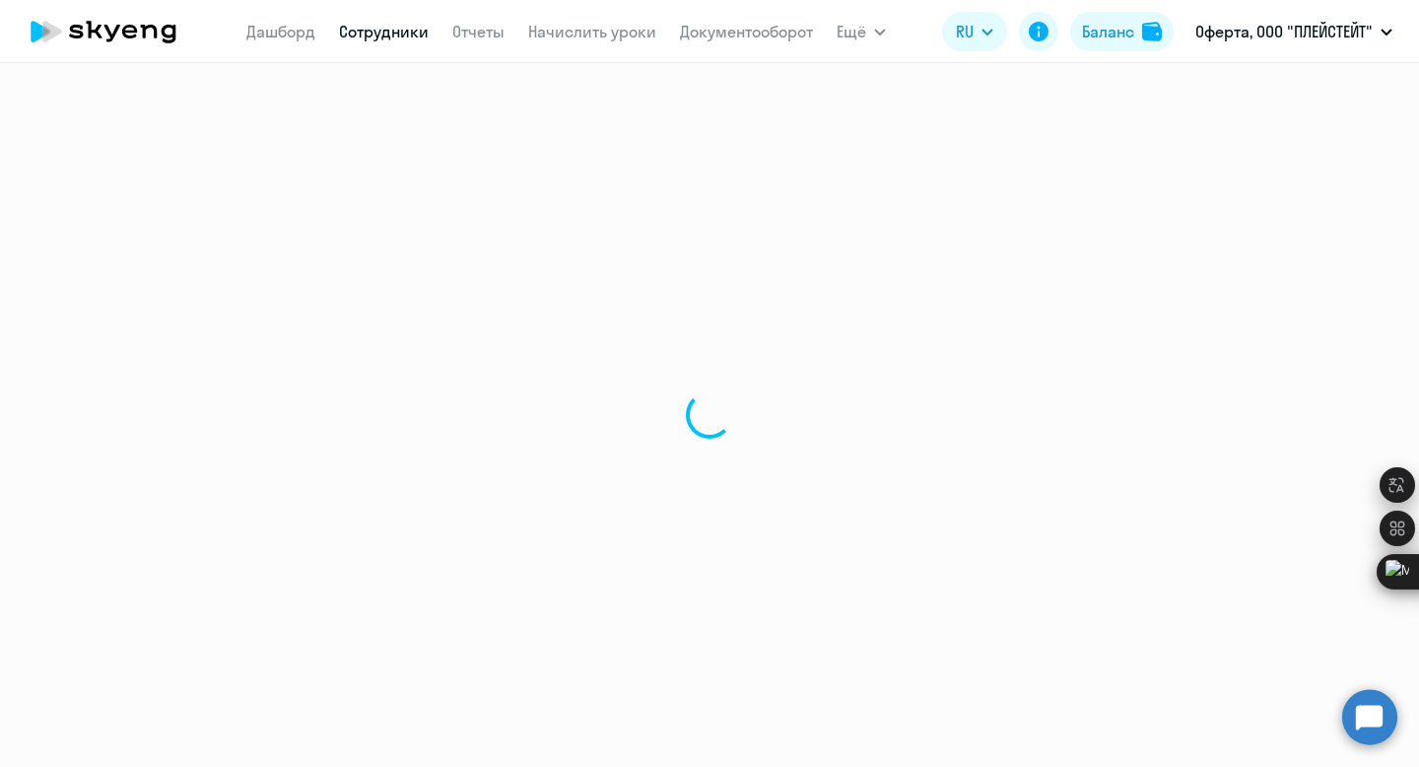
select select "english"
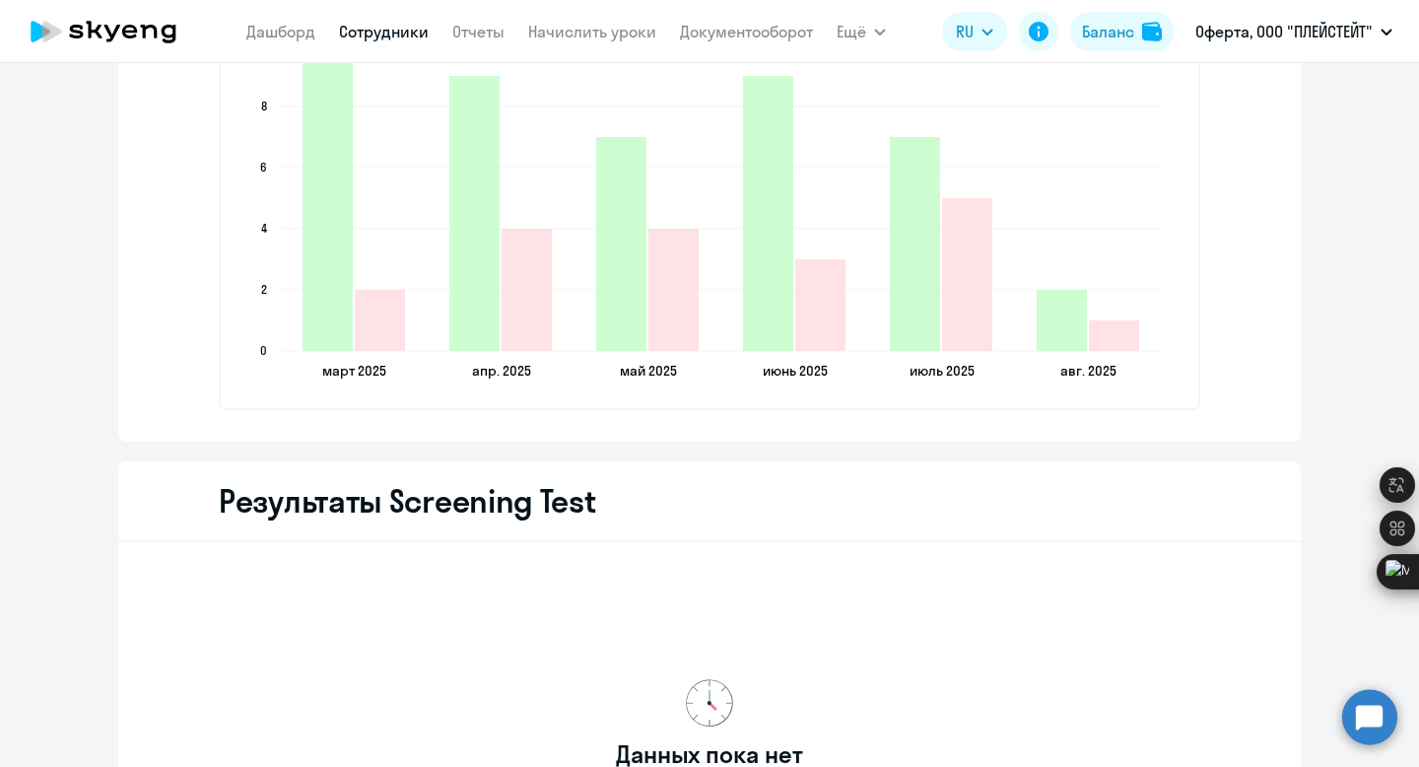
scroll to position [3187, 0]
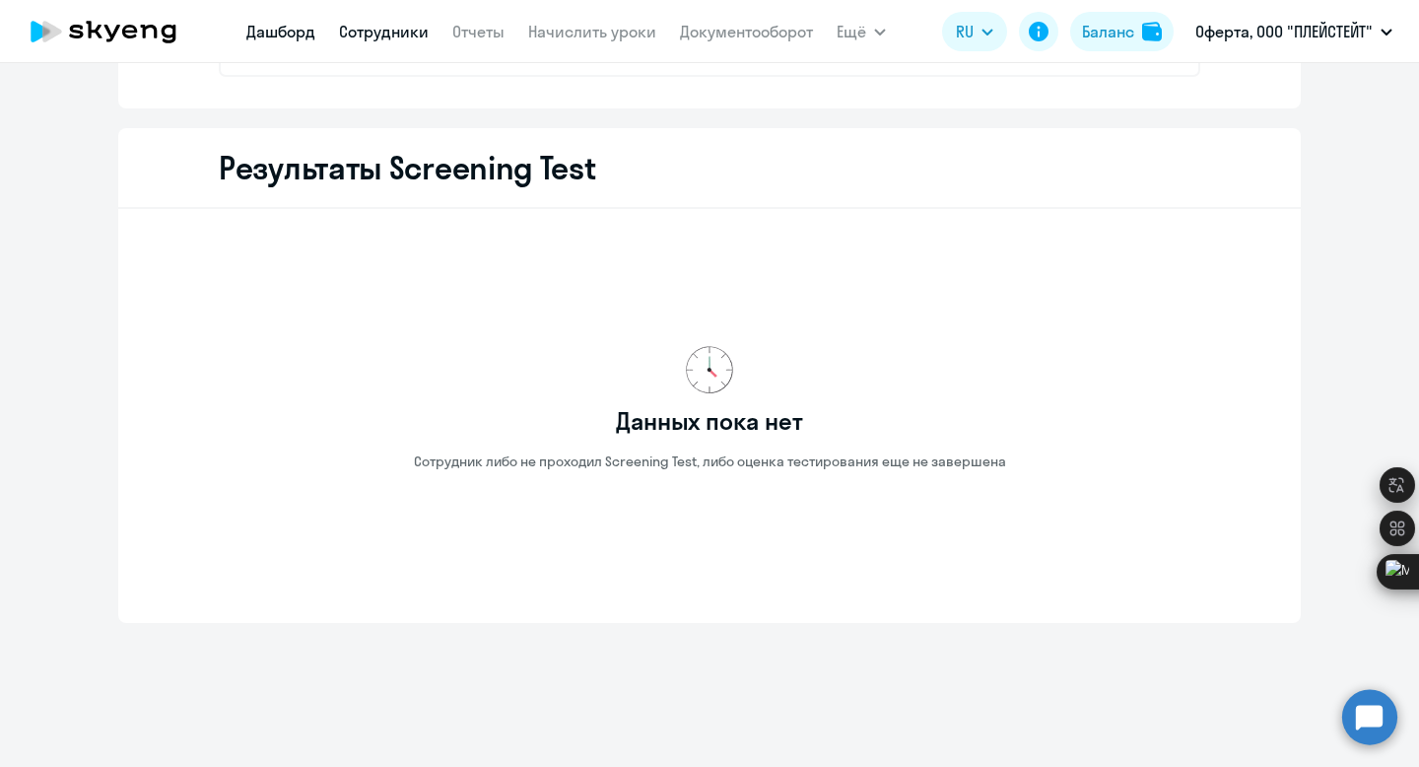
click at [289, 28] on link "Дашборд" at bounding box center [280, 32] width 69 height 20
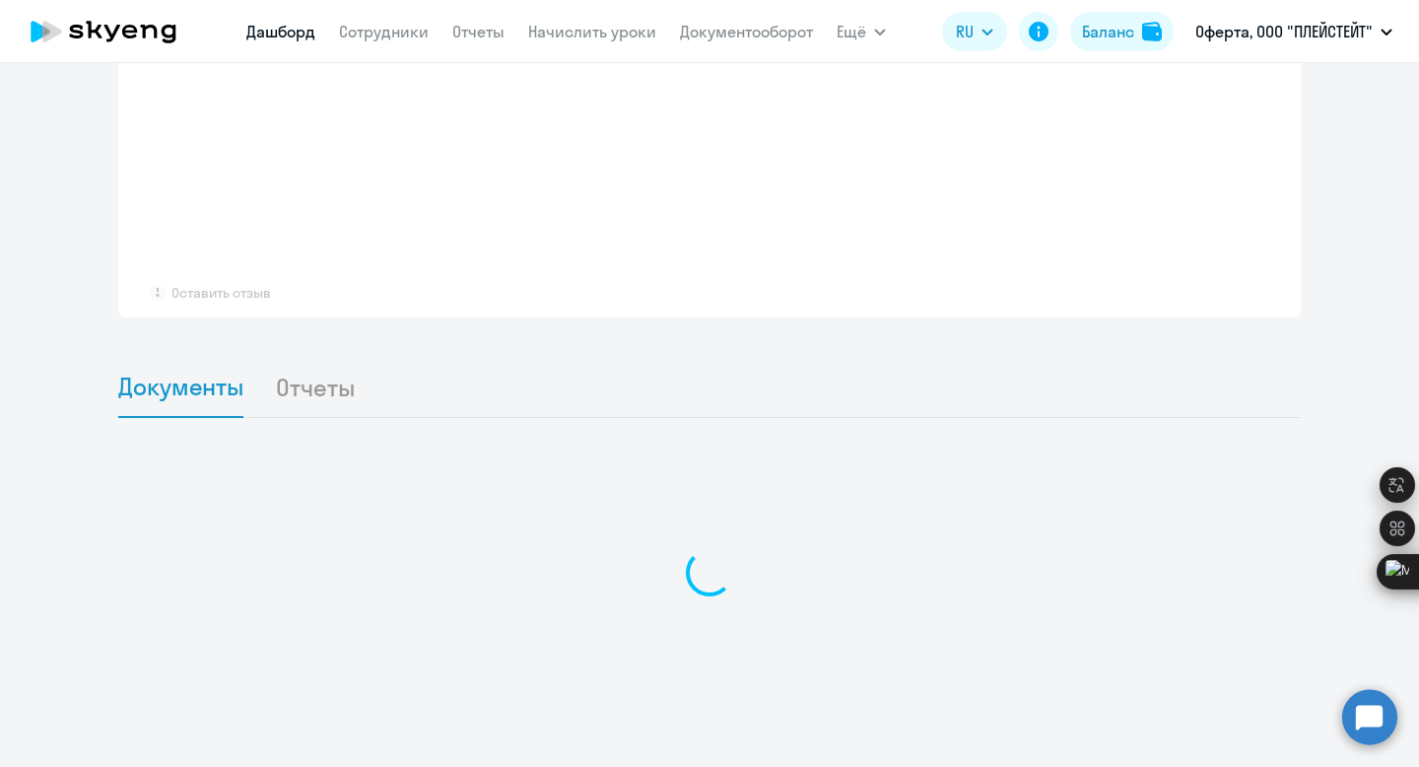
scroll to position [1590, 0]
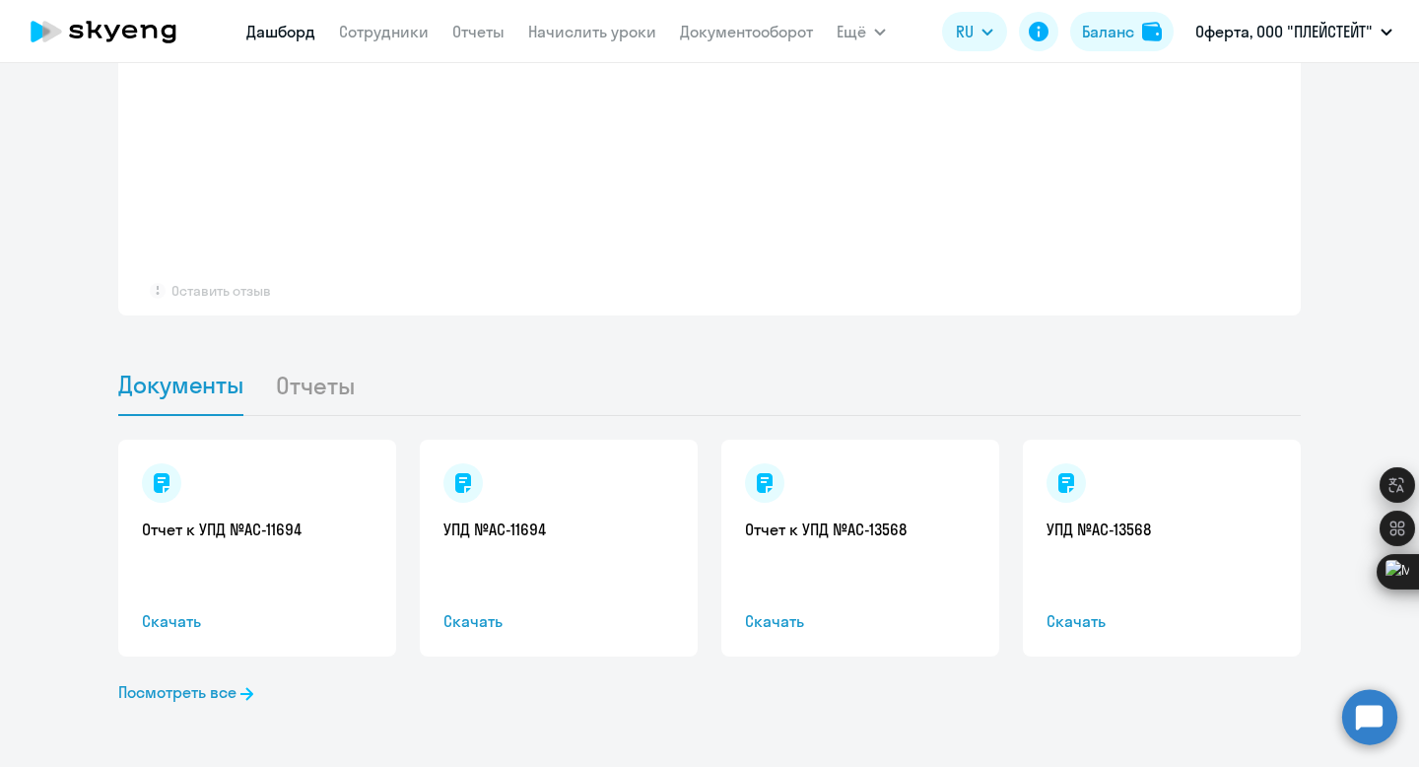
select select "30"
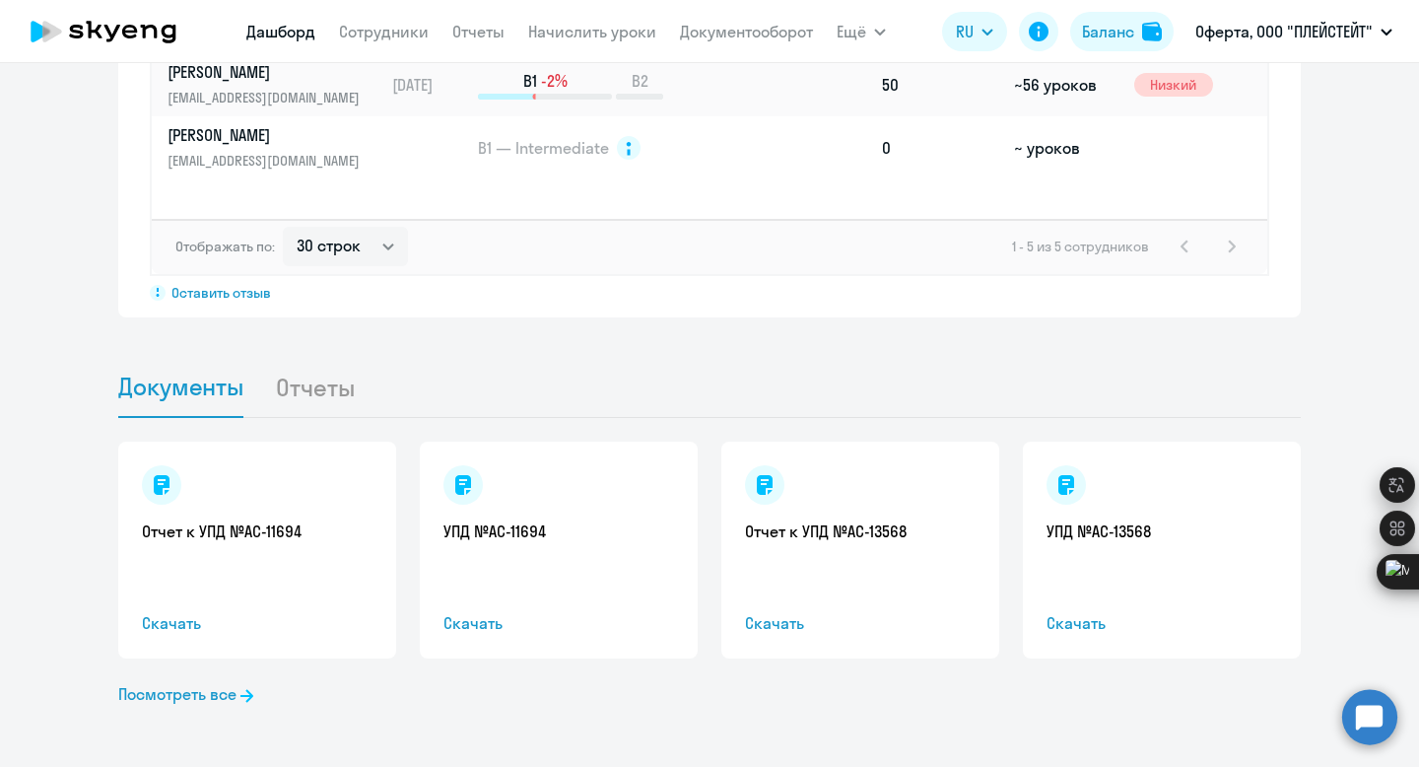
scroll to position [1668, 0]
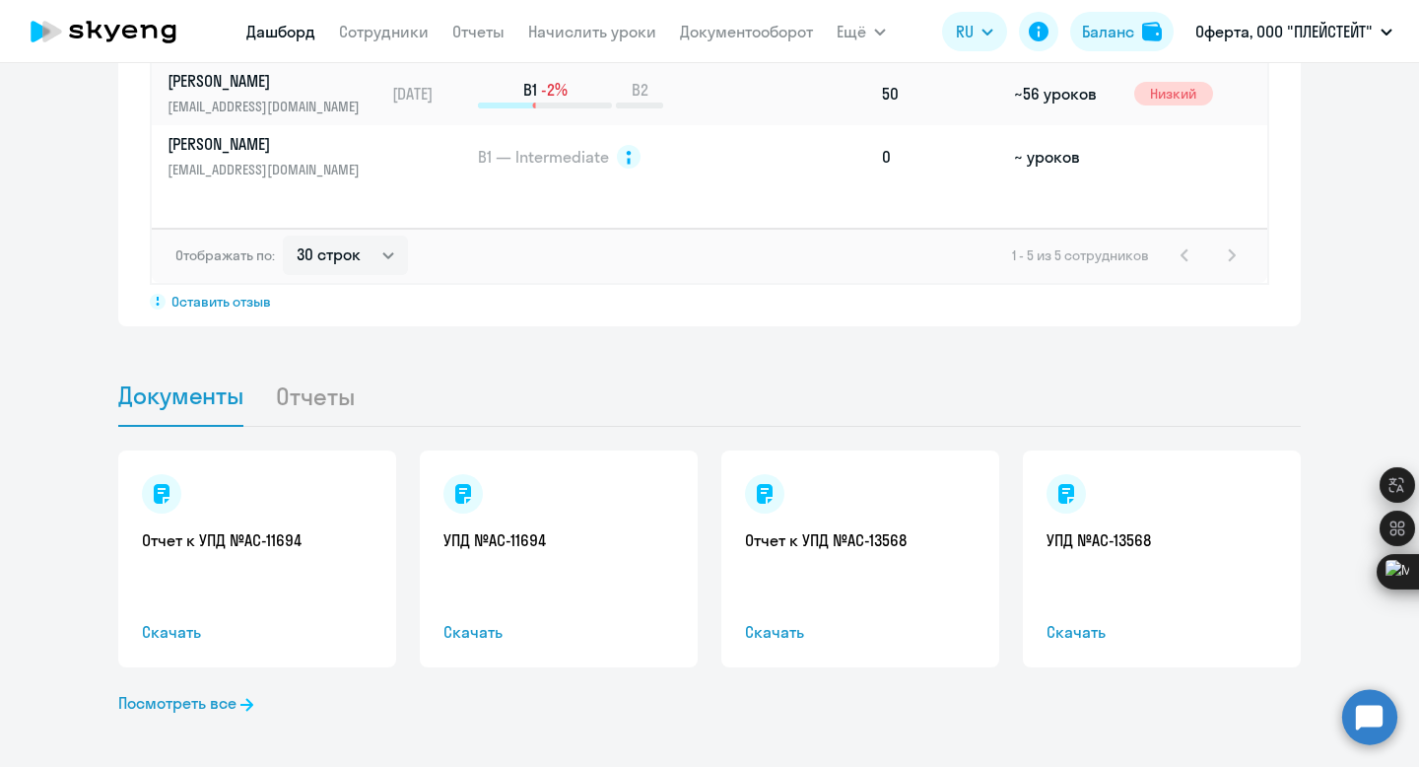
click at [325, 387] on li "Отчеты" at bounding box center [330, 396] width 111 height 60
click at [324, 399] on li "Отчеты" at bounding box center [330, 396] width 111 height 60
click at [321, 410] on li "Отчеты" at bounding box center [330, 396] width 111 height 60
click at [198, 710] on link "Посмотреть все" at bounding box center [185, 703] width 135 height 24
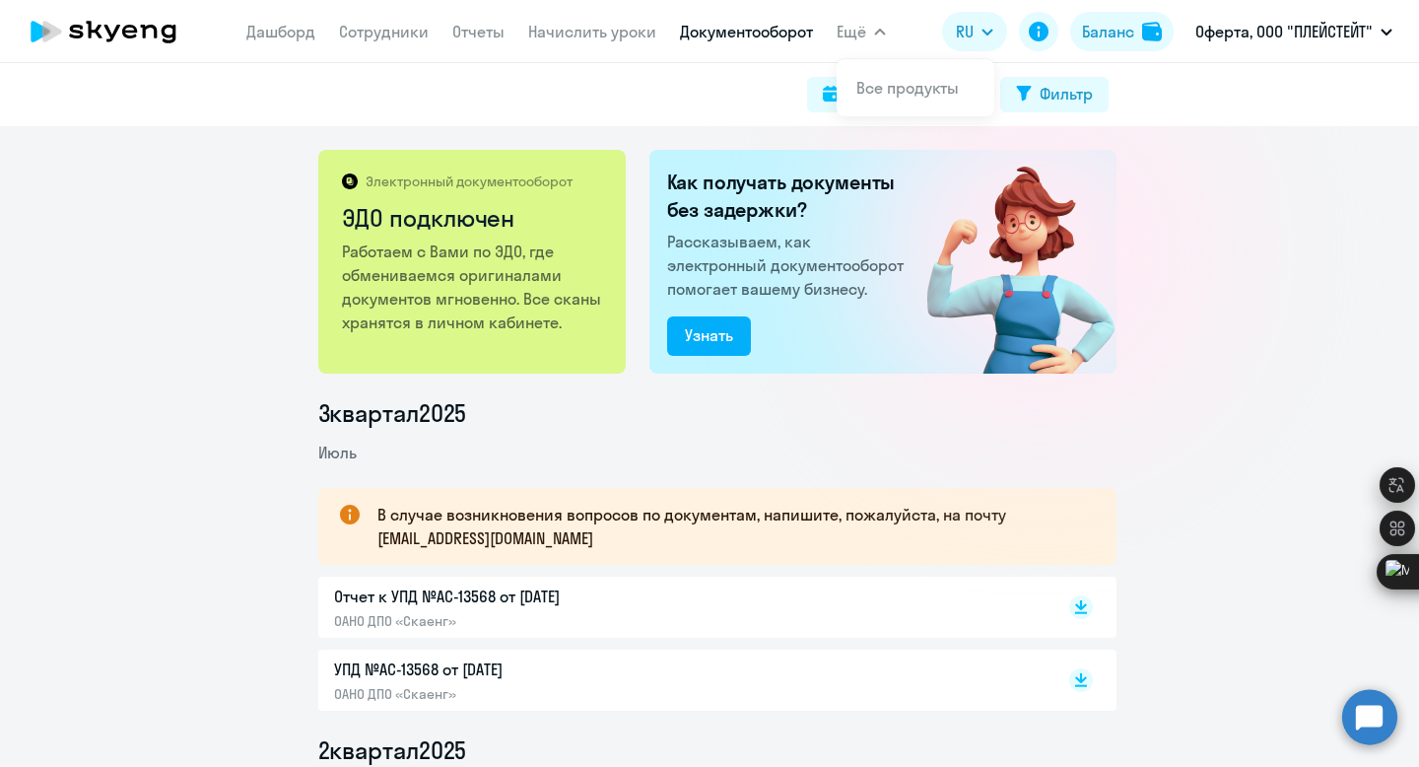
click at [846, 36] on span "Ещё" at bounding box center [852, 32] width 30 height 24
click at [864, 41] on span "Ещё" at bounding box center [852, 32] width 30 height 24
click at [875, 90] on link "Все продукты" at bounding box center [907, 88] width 102 height 20
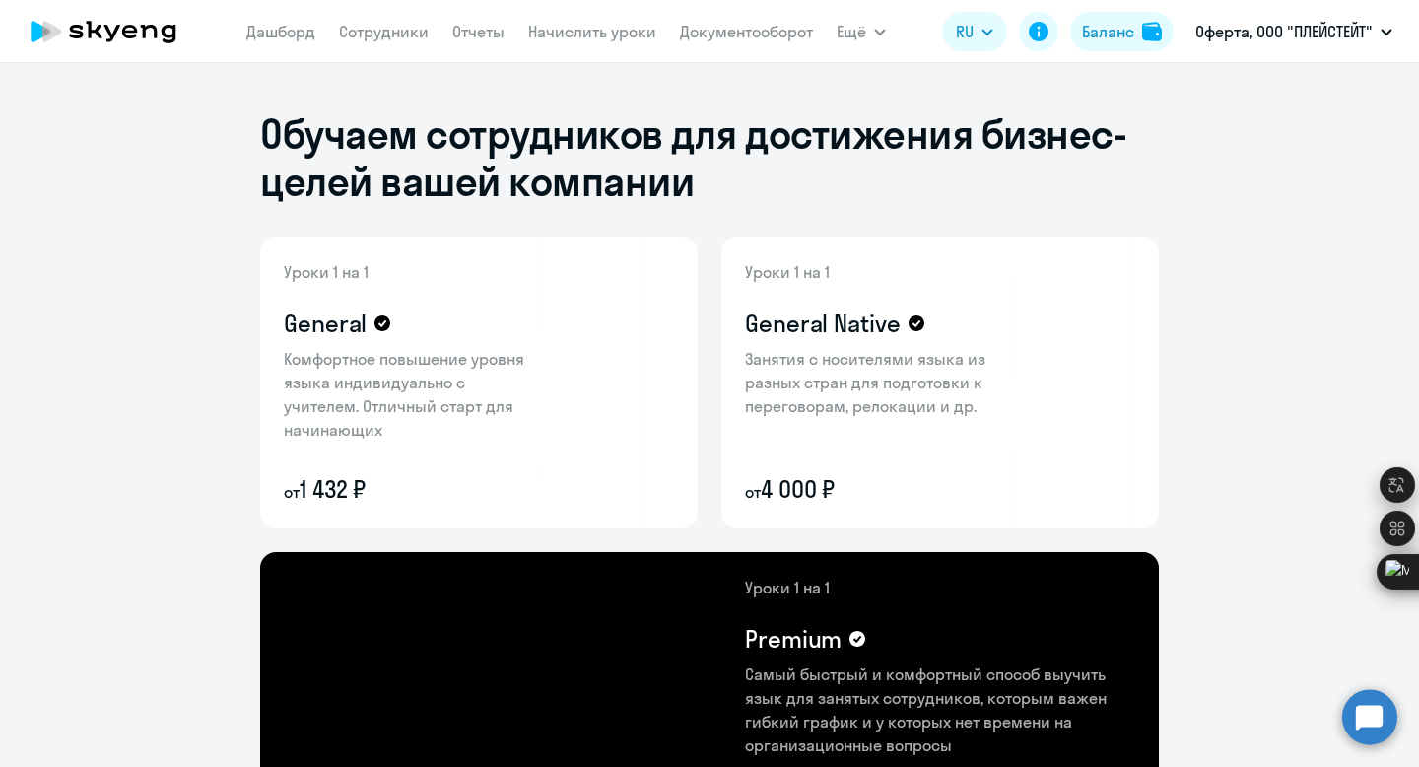
click at [153, 44] on icon at bounding box center [103, 31] width 173 height 49
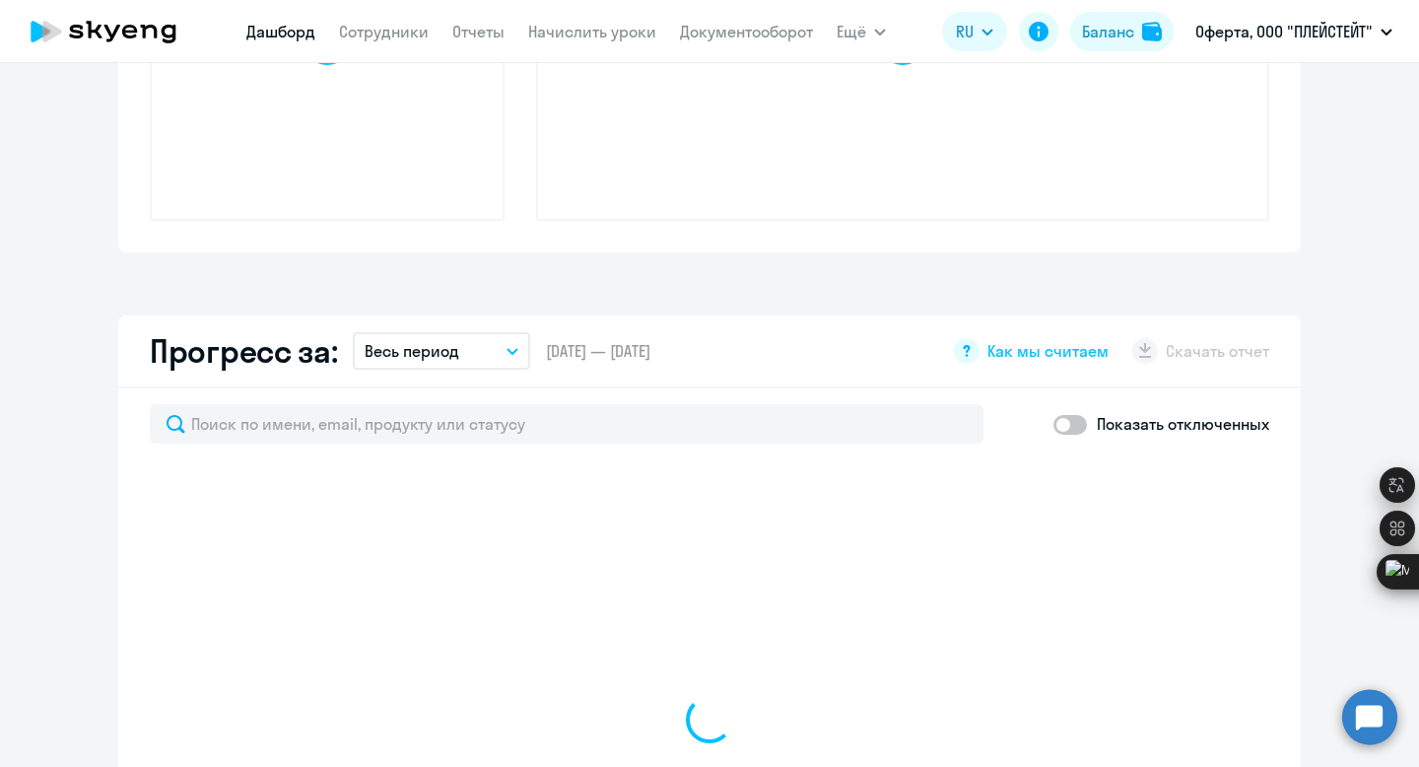
select select "30"
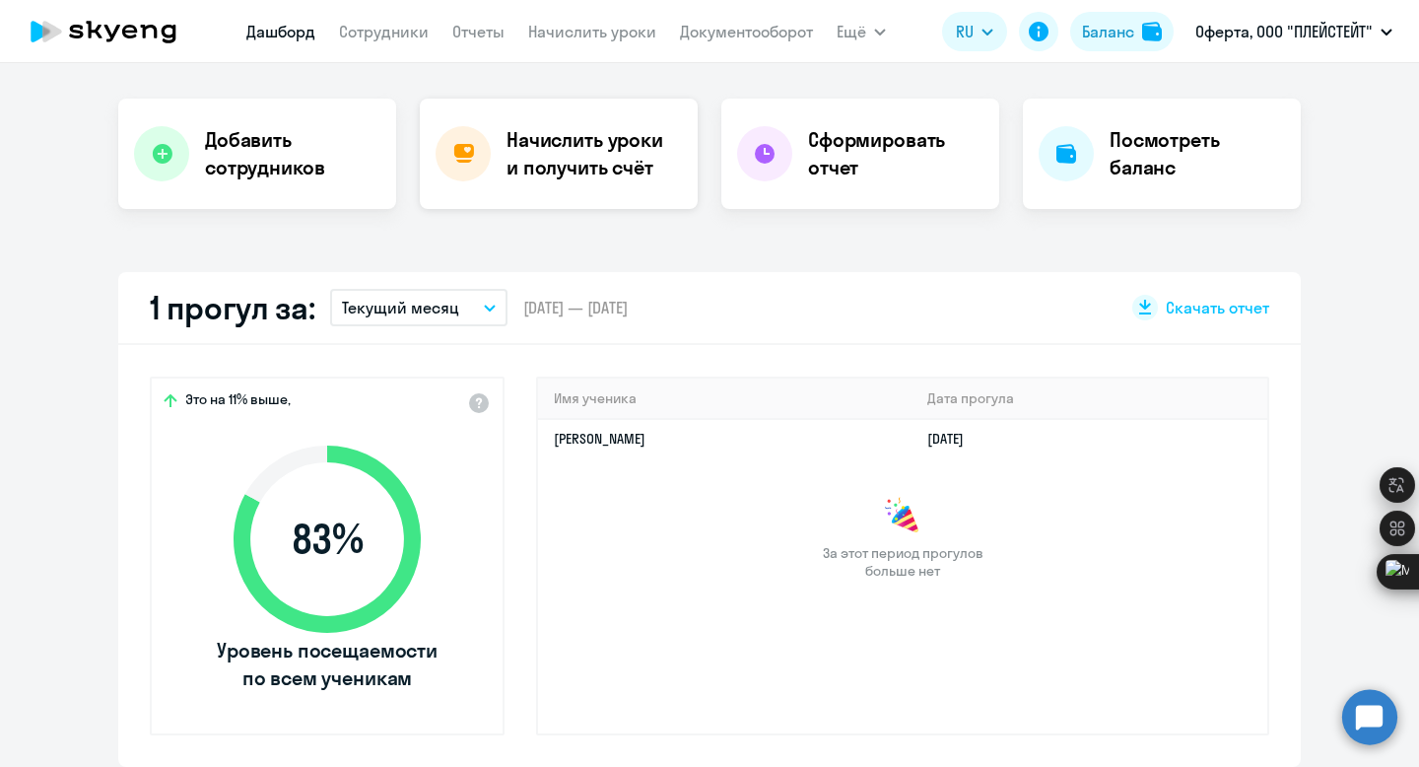
scroll to position [445, 0]
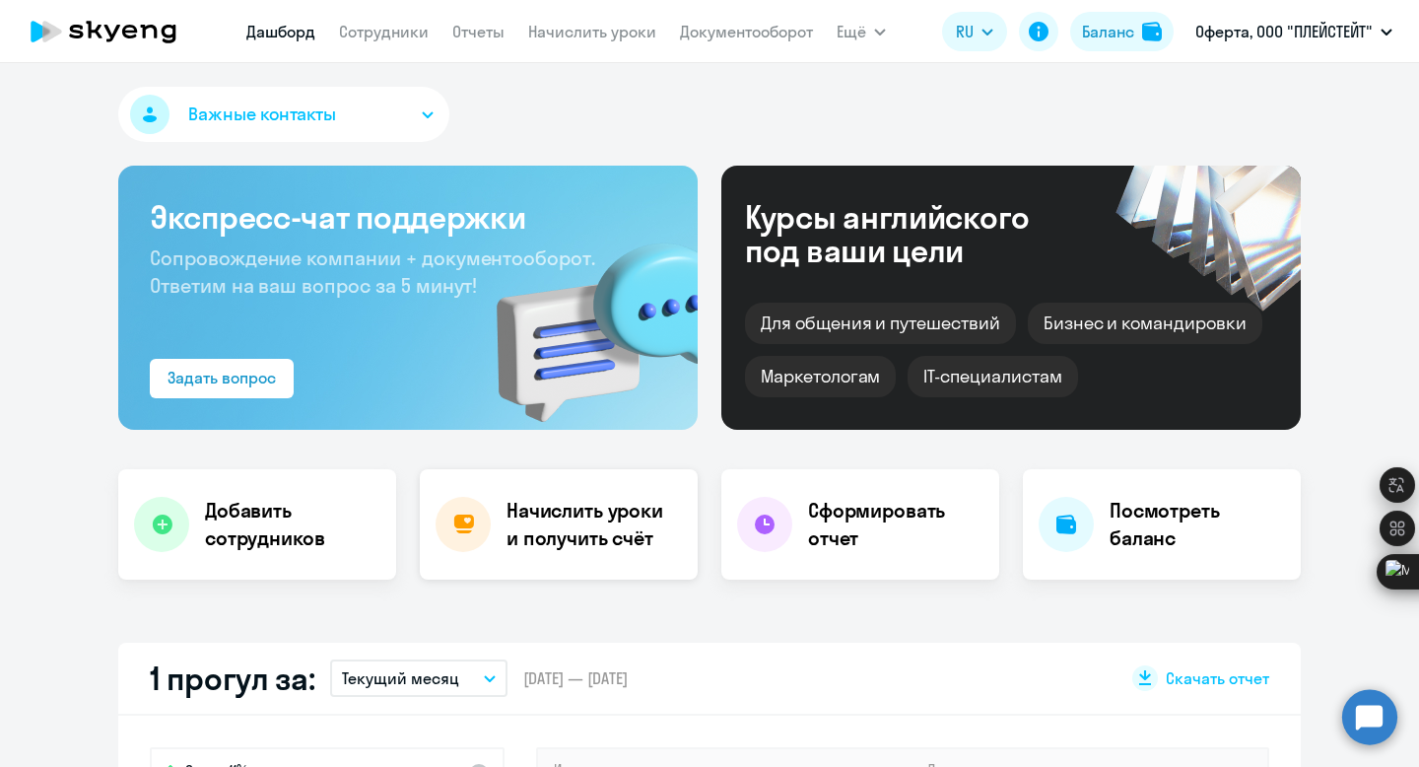
select select "30"
click at [441, 527] on div at bounding box center [463, 524] width 55 height 55
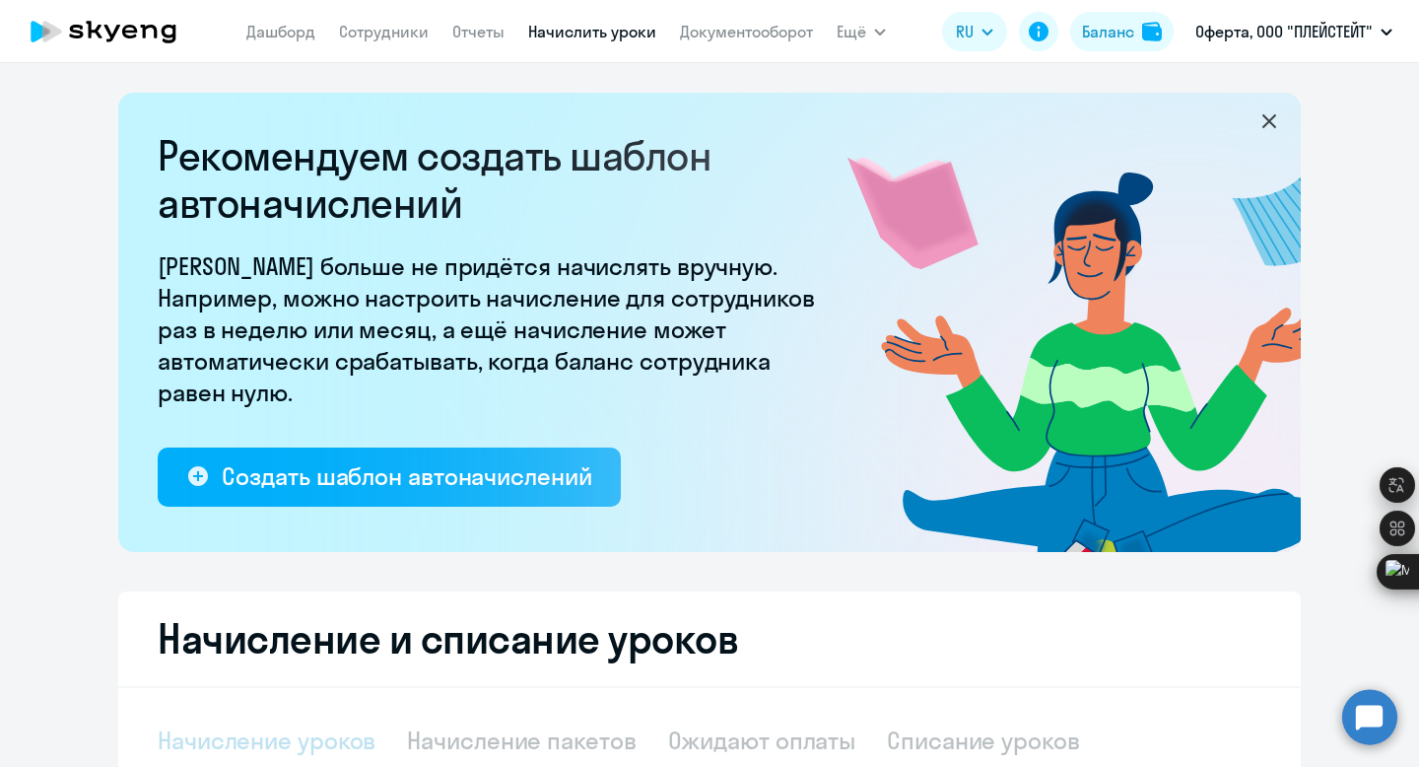
select select "10"
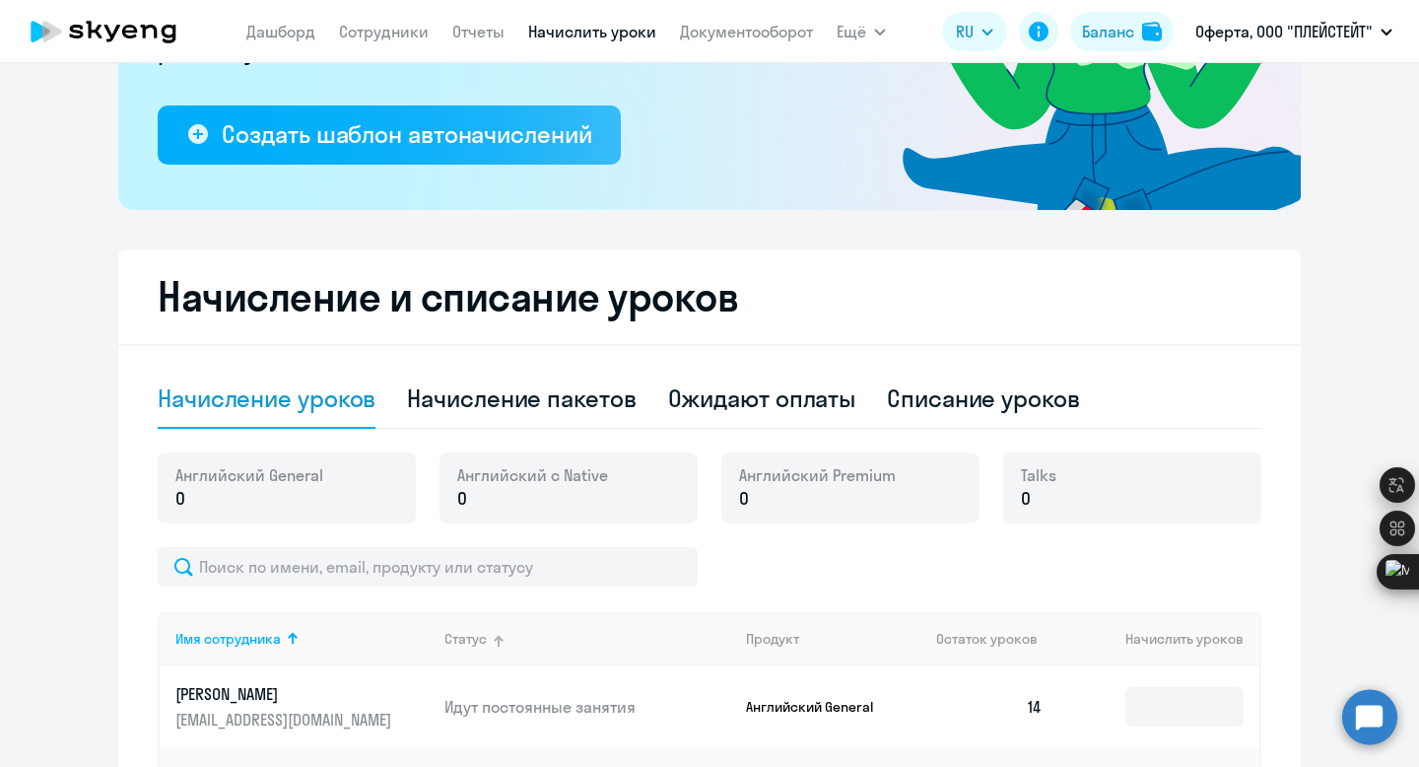
scroll to position [463, 0]
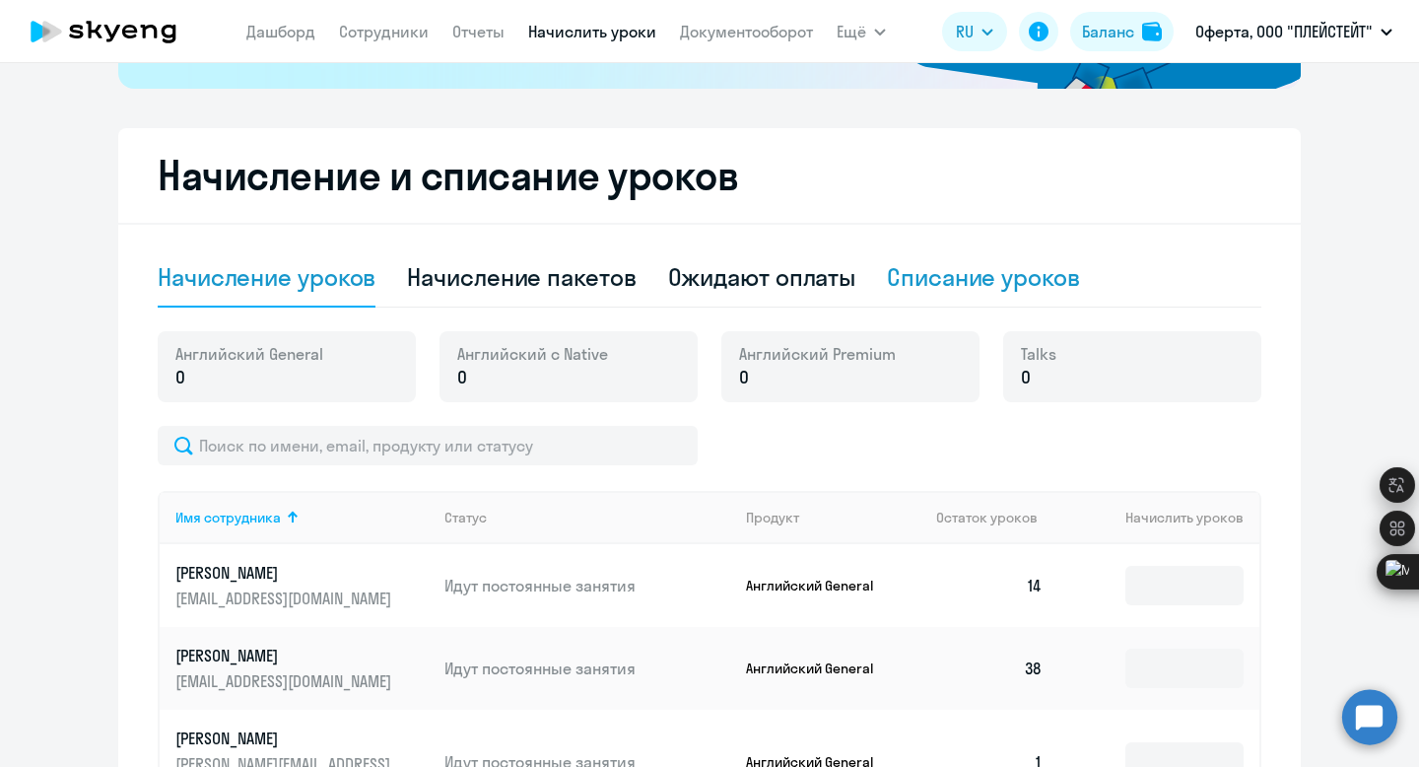
click at [925, 273] on div "Списание уроков" at bounding box center [983, 277] width 193 height 32
select select "10"
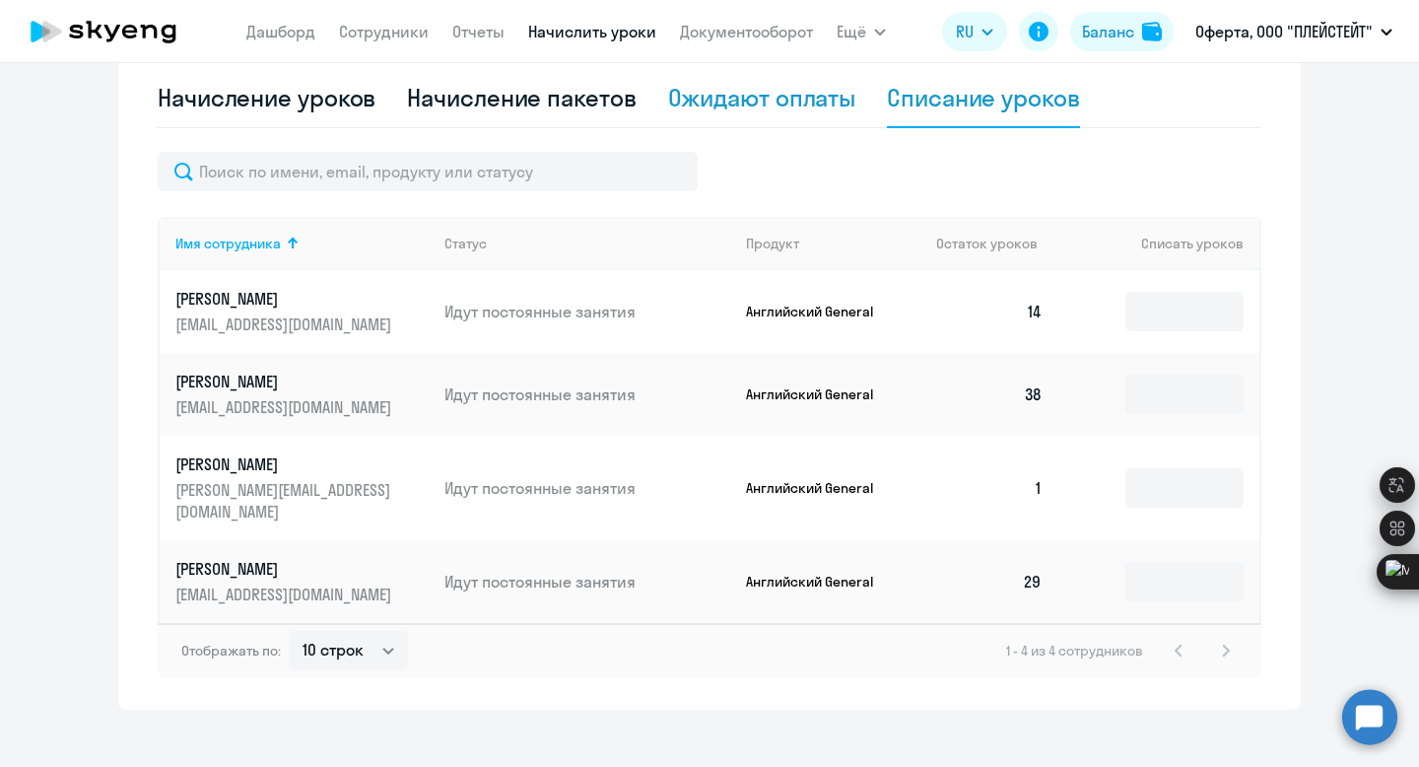
click at [748, 108] on div "Ожидают оплаты" at bounding box center [762, 98] width 188 height 32
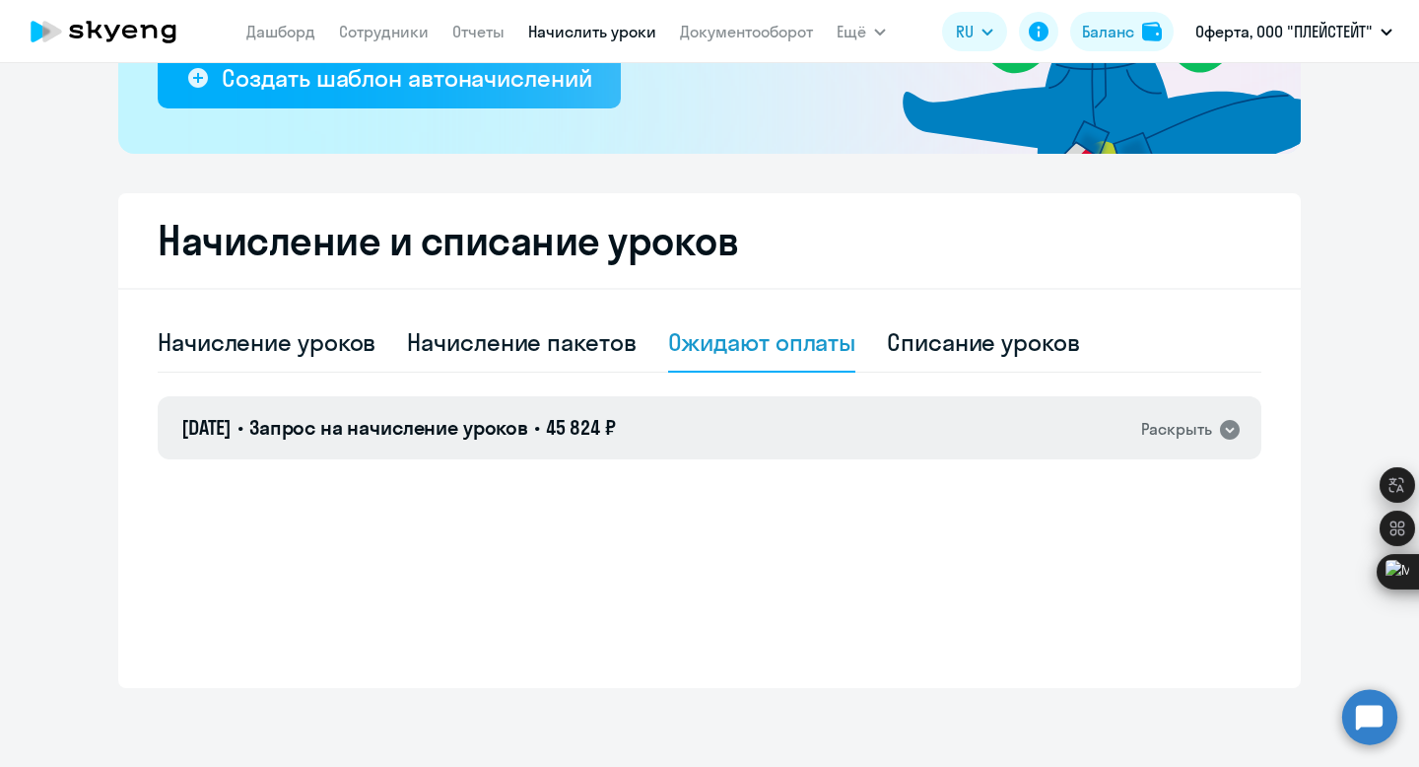
click at [617, 443] on div "[DATE] • Запрос на начисление уроков • 45 824 ₽ Раскрыть" at bounding box center [710, 427] width 1104 height 63
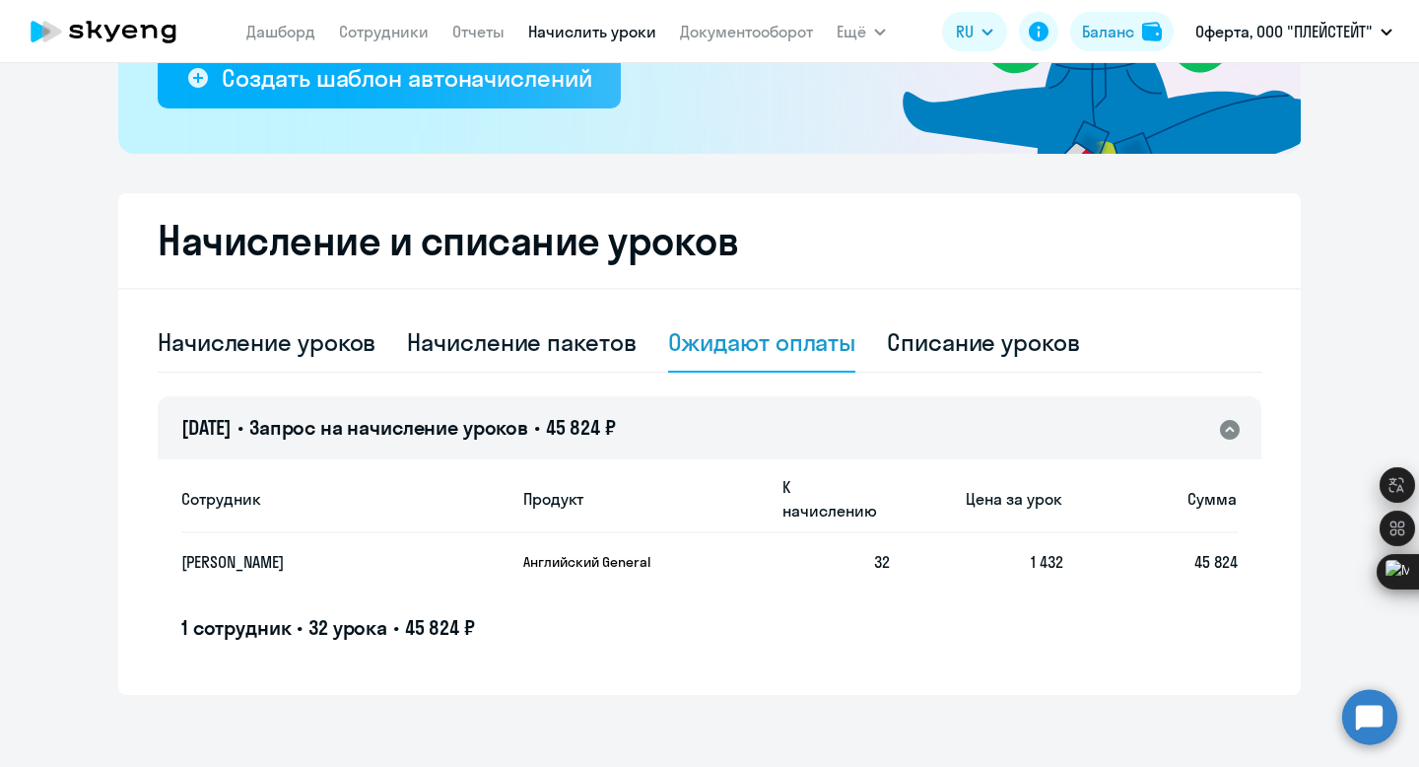
click at [435, 615] on span "45 824 ₽" at bounding box center [440, 627] width 70 height 25
click at [270, 551] on p "[PERSON_NAME]" at bounding box center [325, 562] width 288 height 22
click at [606, 569] on div "Сотрудник Продукт К начислению Цена за урок Сумма Ставцев Никита Олегович Англи…" at bounding box center [709, 552] width 1056 height 177
click at [547, 349] on div "Начисление пакетов" at bounding box center [521, 342] width 229 height 32
select select "10"
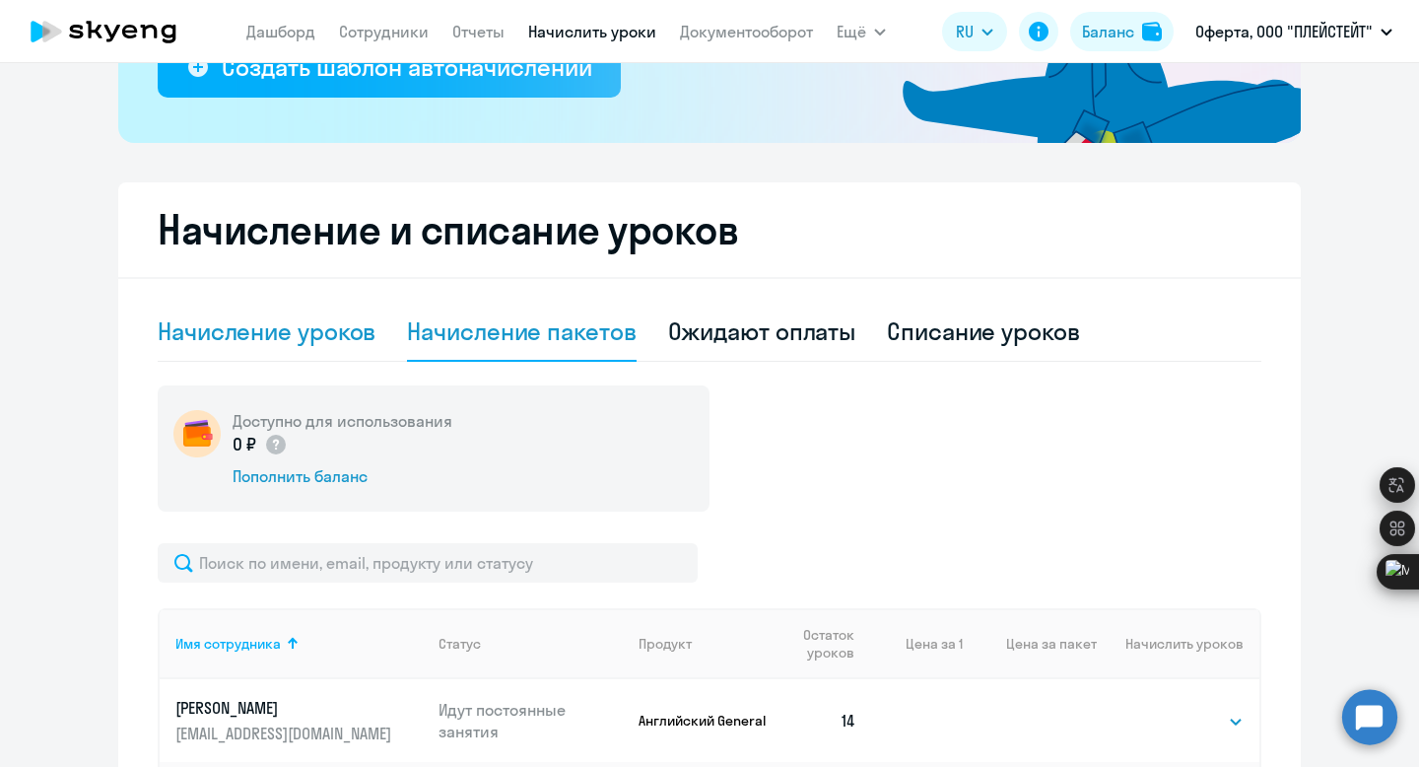
scroll to position [406, 0]
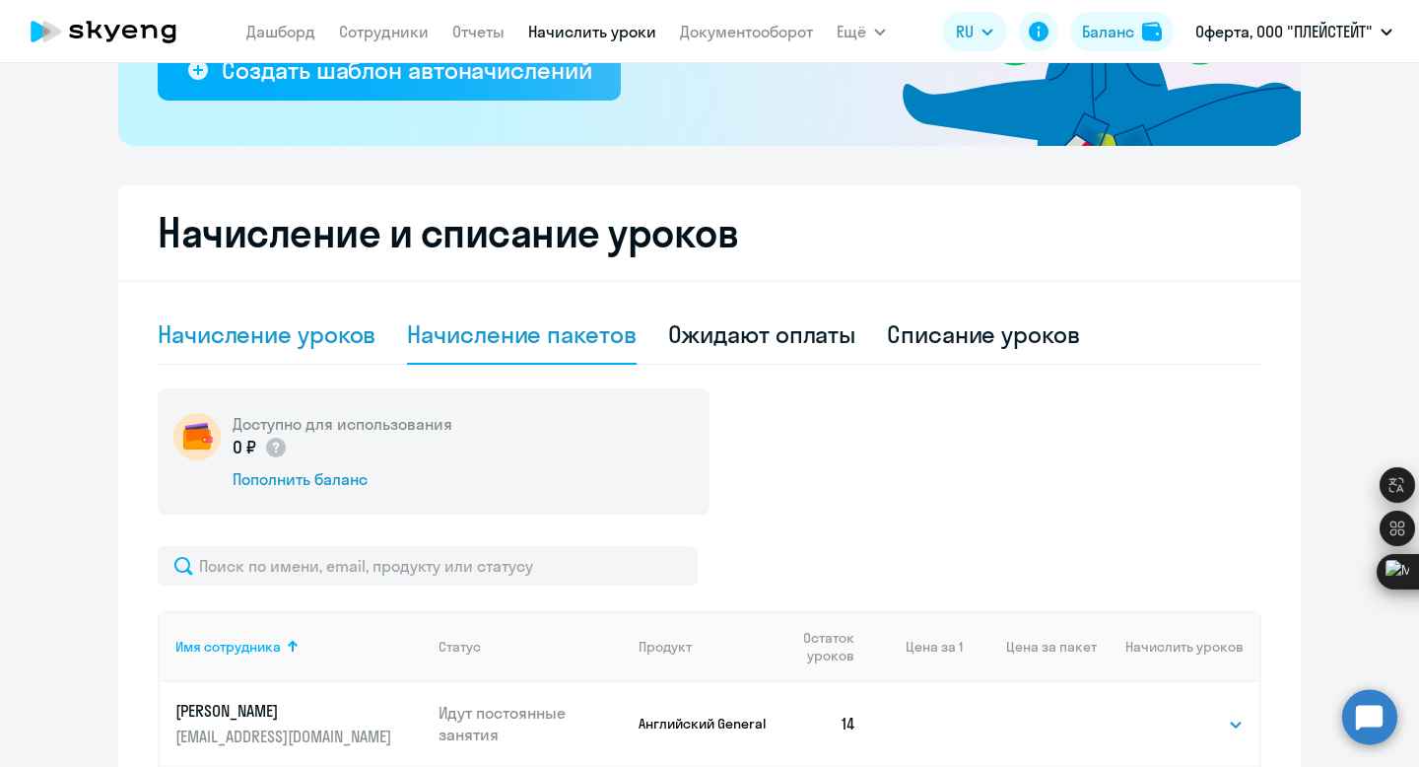
click at [277, 345] on div "Начисление уроков" at bounding box center [267, 334] width 218 height 32
select select "10"
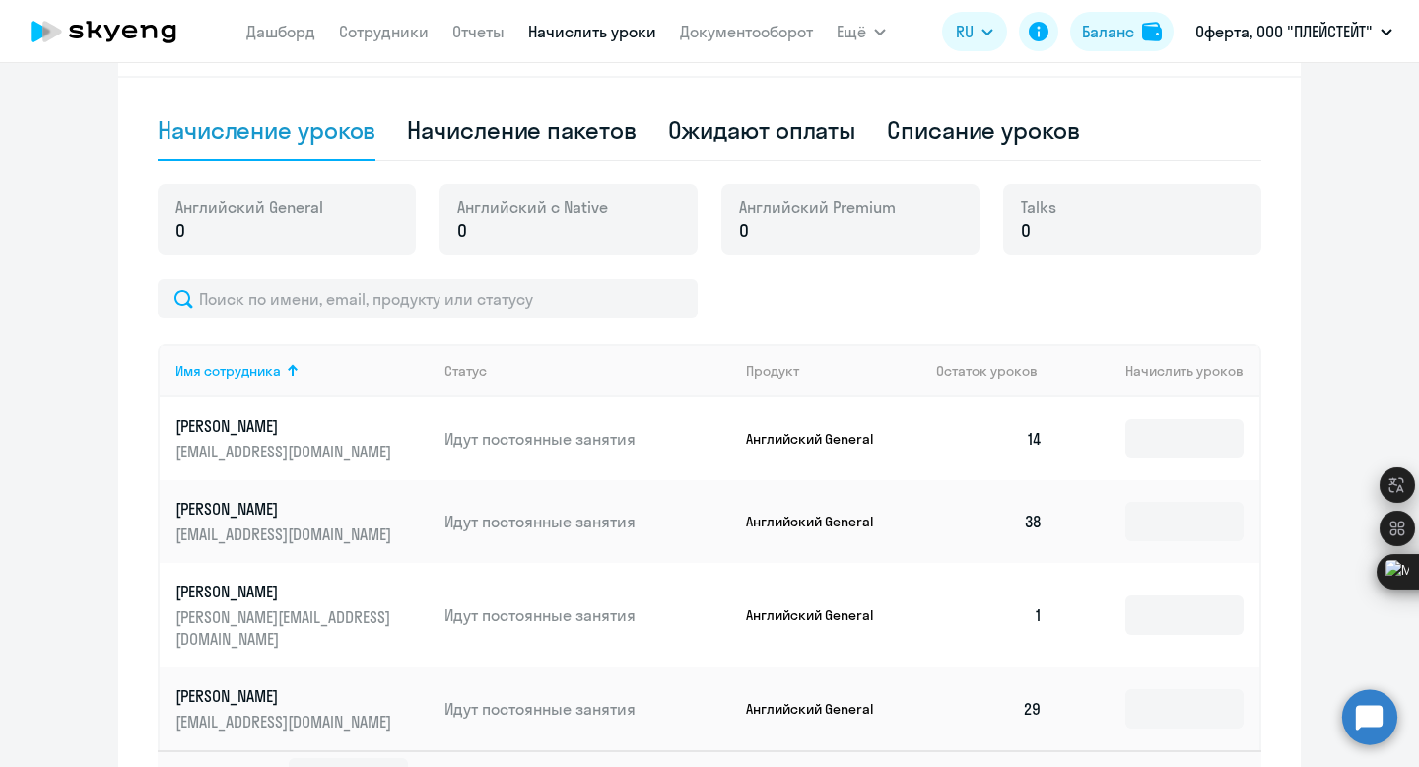
scroll to position [525, 0]
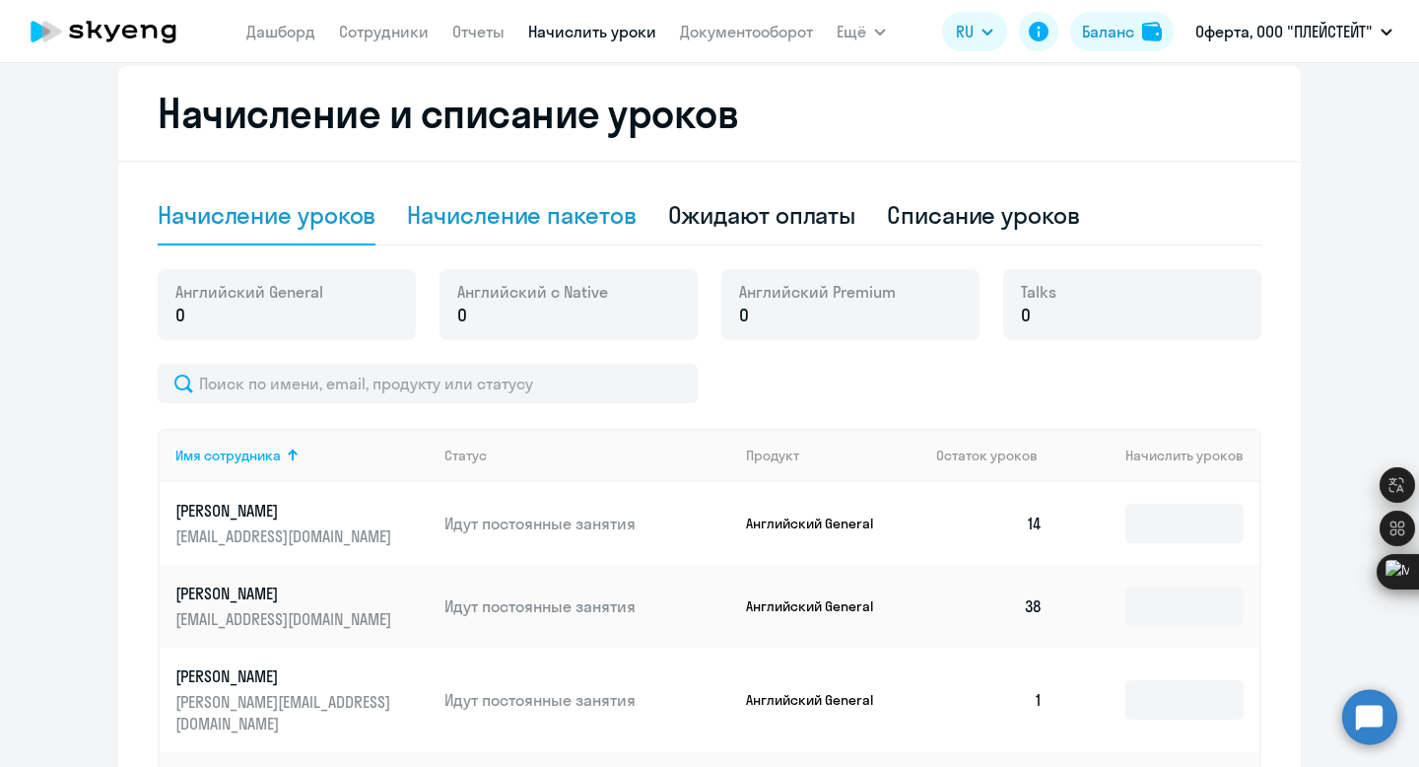
click at [455, 224] on div "Начисление пакетов" at bounding box center [521, 215] width 229 height 32
select select "10"
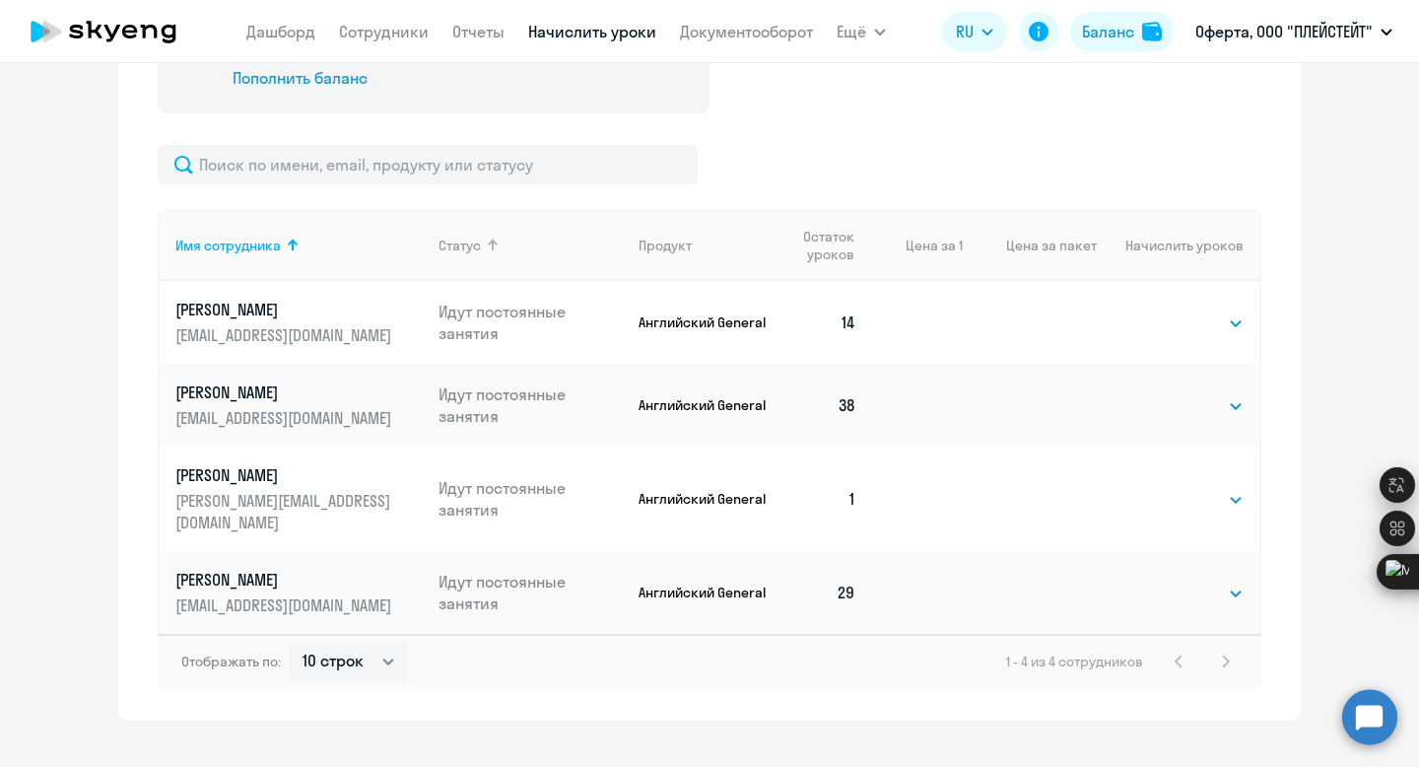
scroll to position [818, 0]
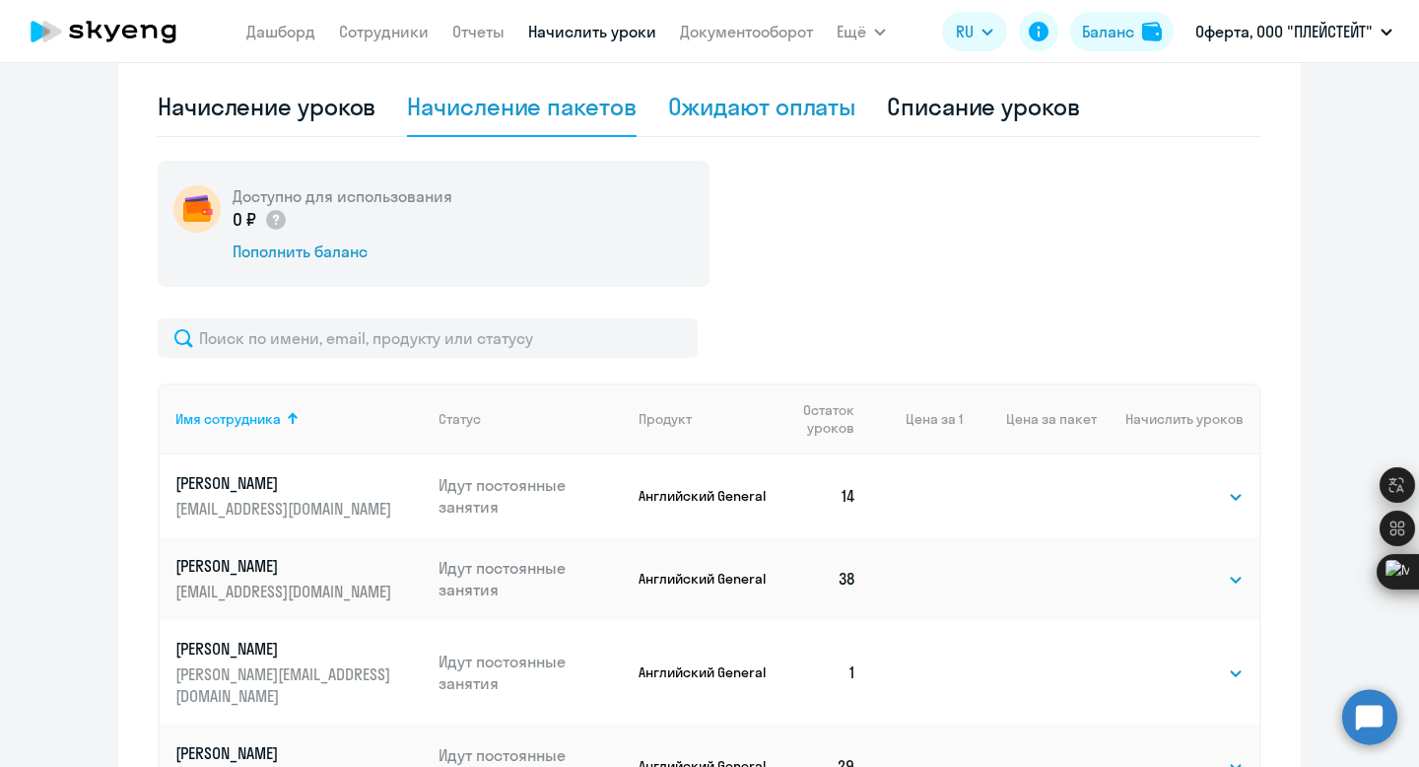
click at [702, 103] on div "Ожидают оплаты" at bounding box center [762, 107] width 188 height 32
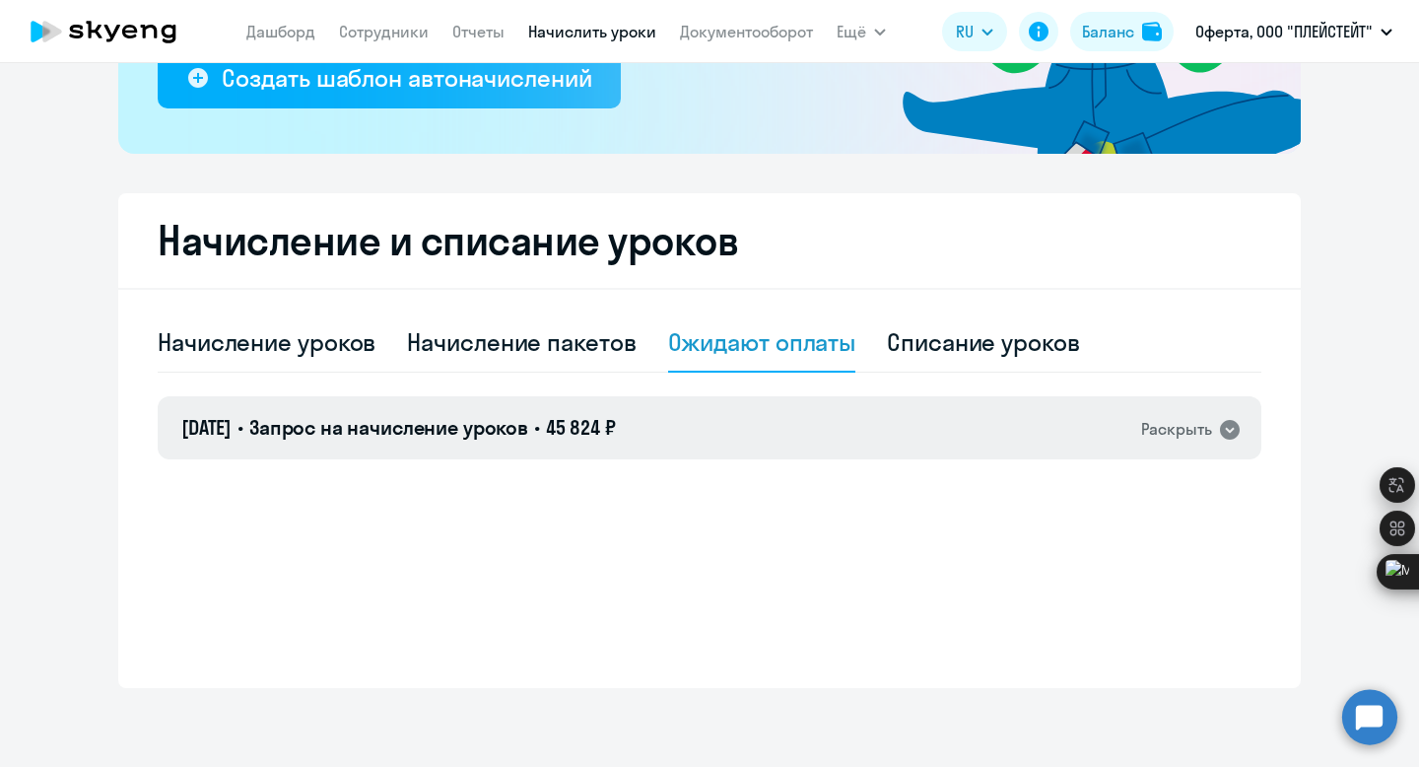
click at [540, 416] on span "•" at bounding box center [537, 427] width 6 height 25
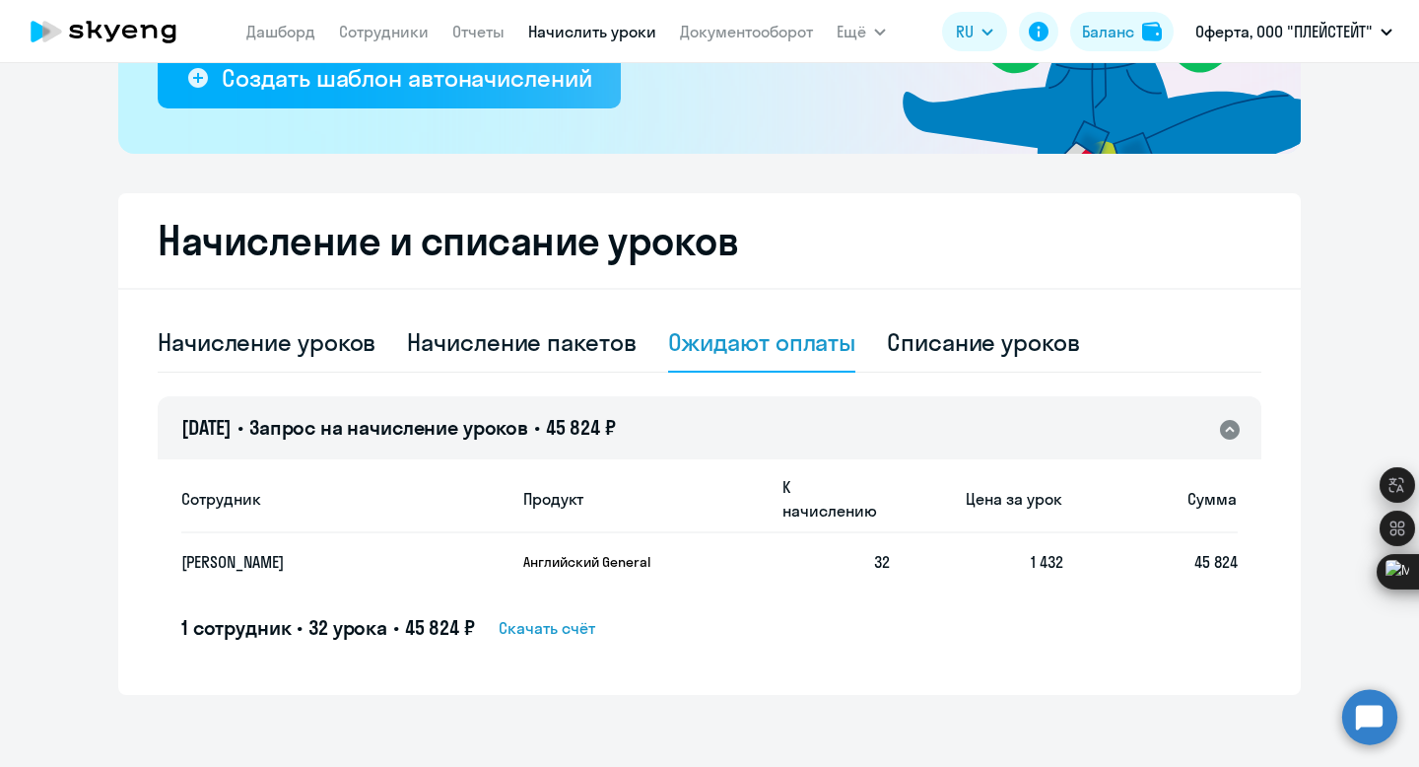
click at [541, 616] on span "Скачать счёт" at bounding box center [547, 628] width 97 height 24
